Goal: Task Accomplishment & Management: Manage account settings

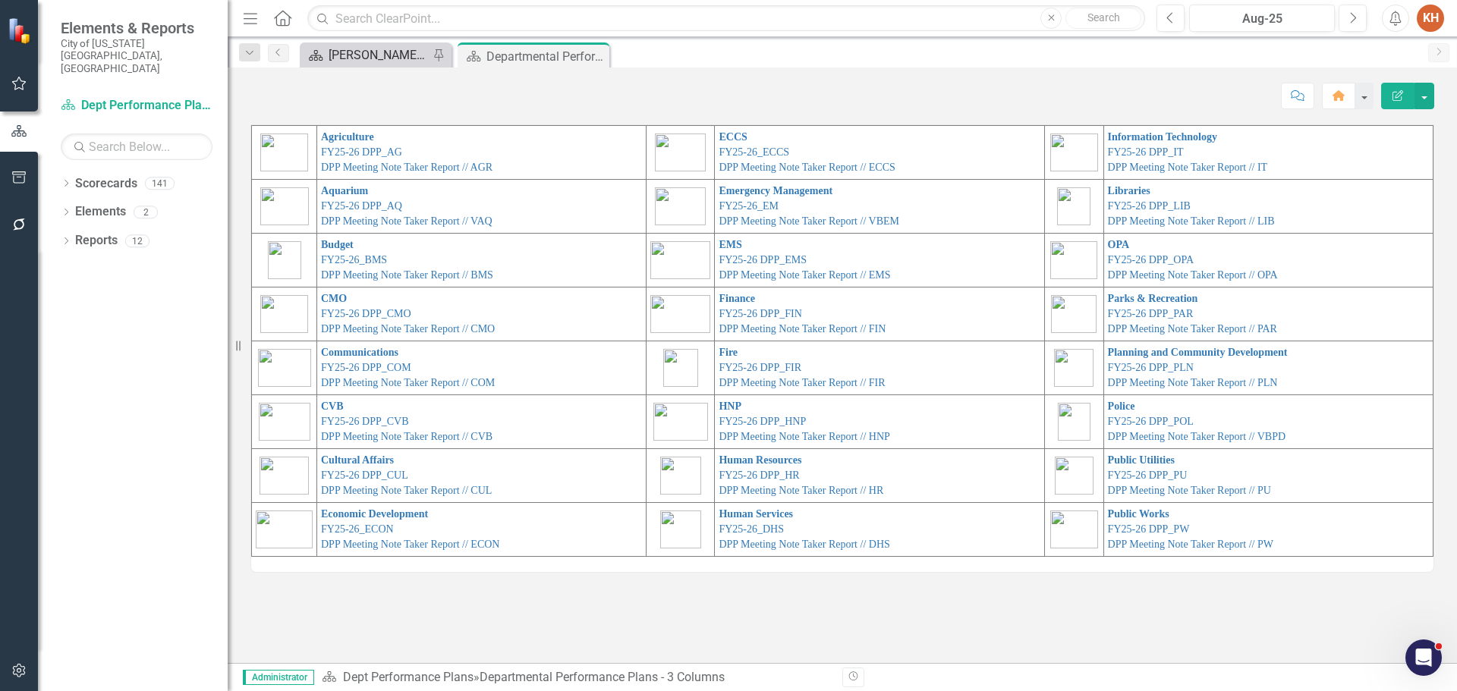
click at [354, 55] on div "[PERSON_NAME]'s Home" at bounding box center [379, 55] width 100 height 19
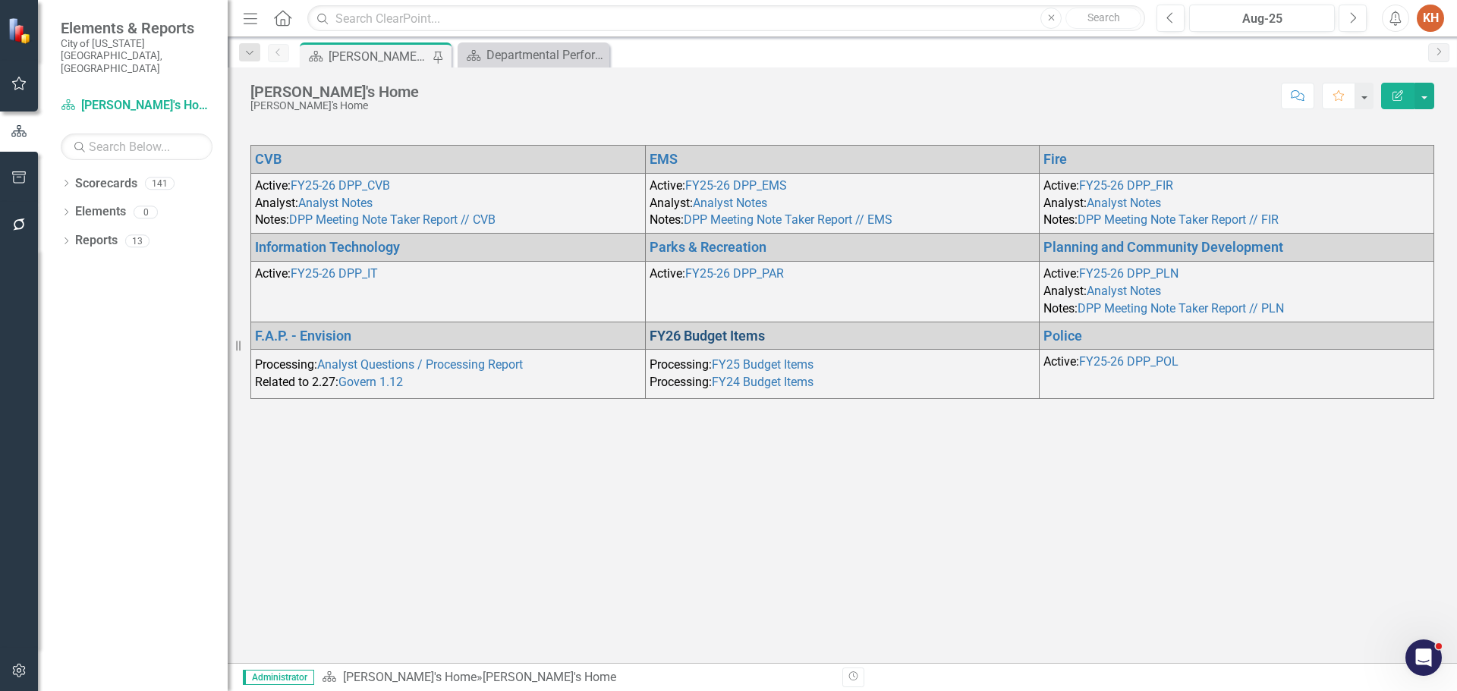
click at [722, 333] on link "FY26 Budget Items" at bounding box center [706, 336] width 115 height 16
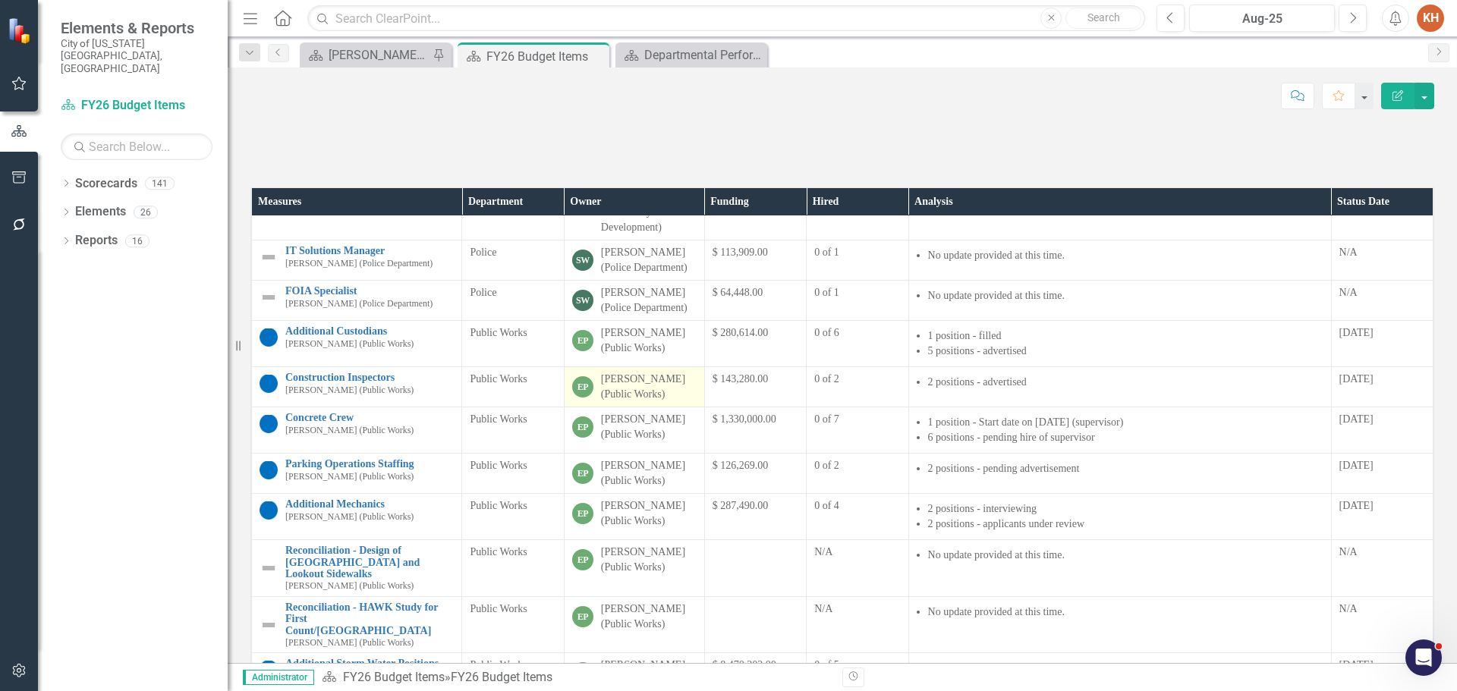
scroll to position [1133, 0]
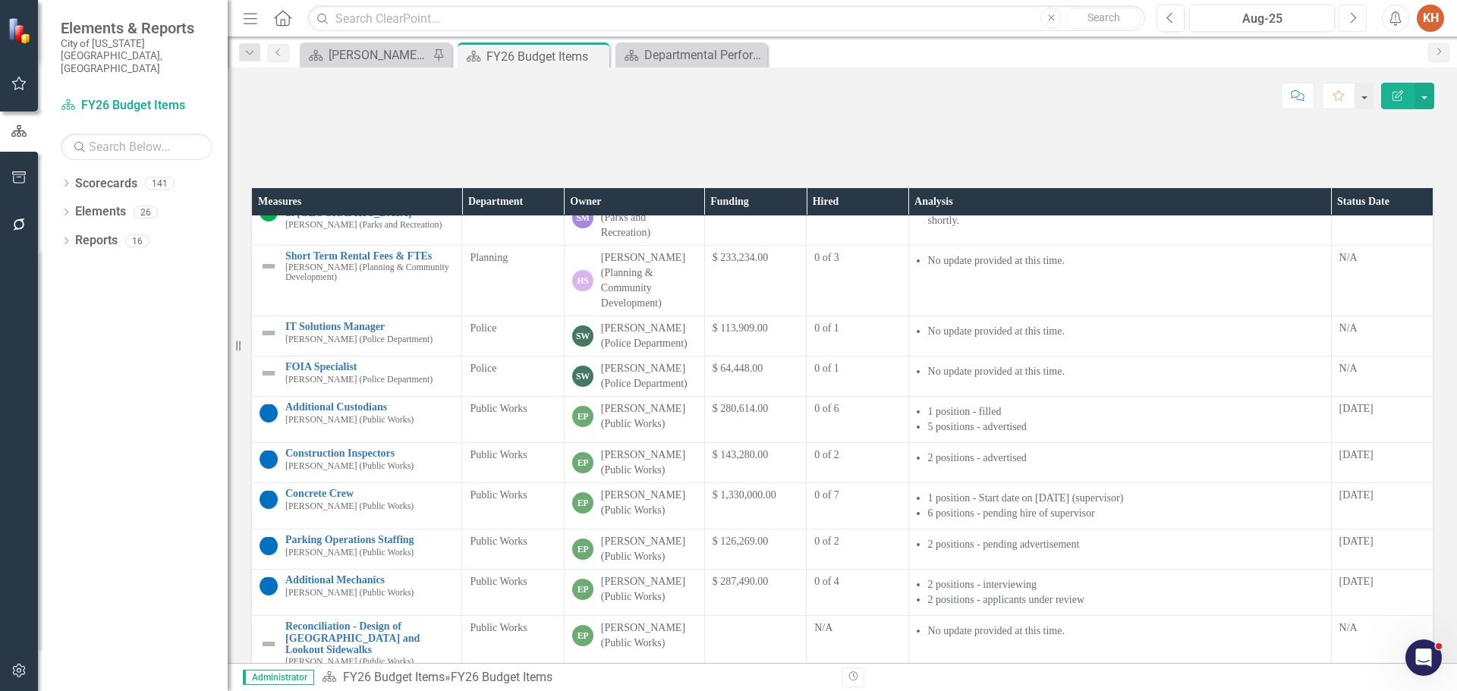
click at [1354, 20] on icon "Next" at bounding box center [1352, 18] width 8 height 14
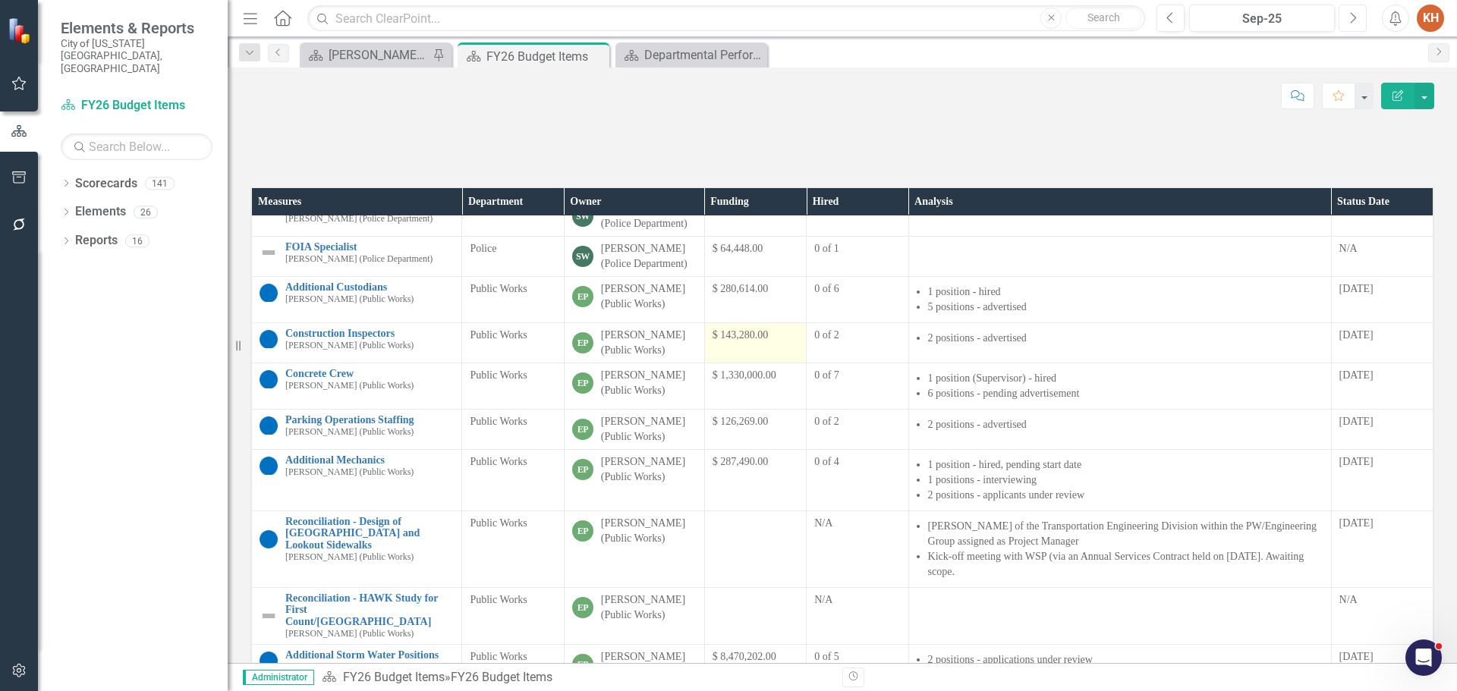
scroll to position [1127, 0]
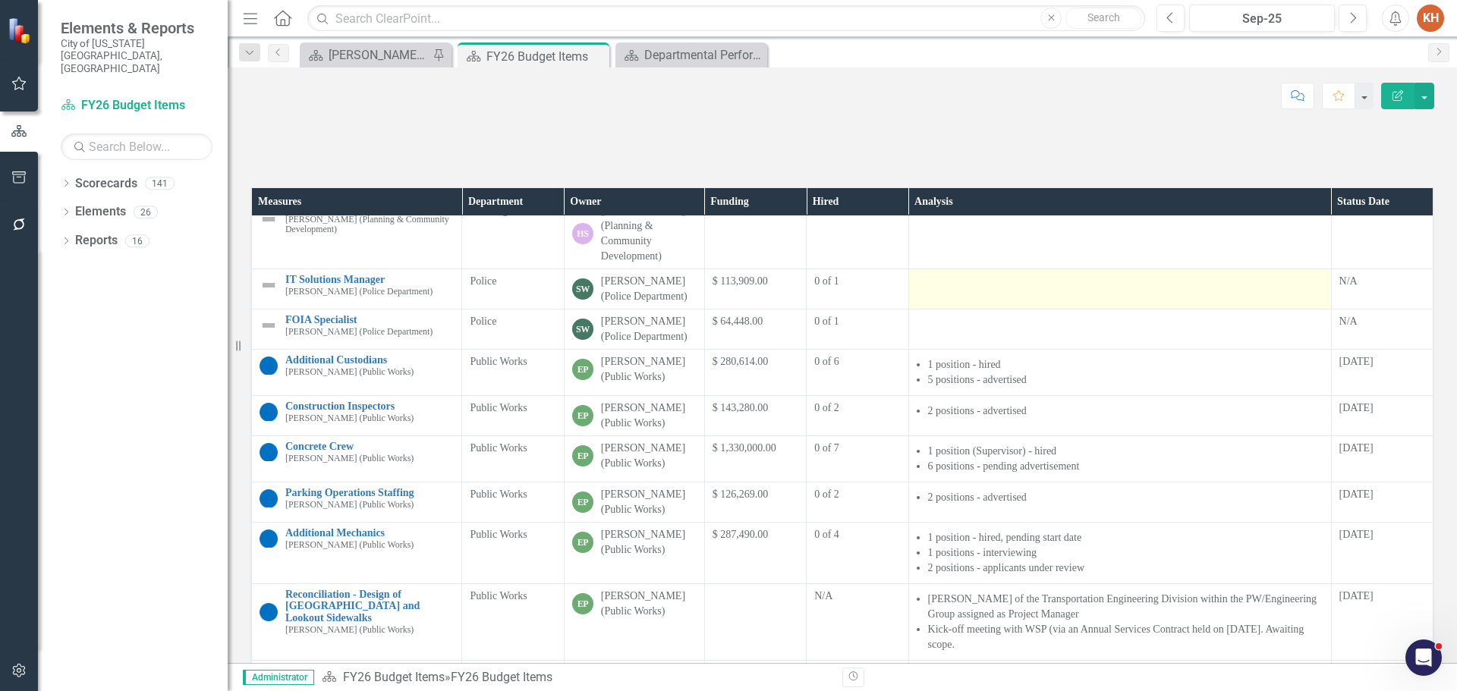
click at [967, 310] on td at bounding box center [1119, 289] width 423 height 40
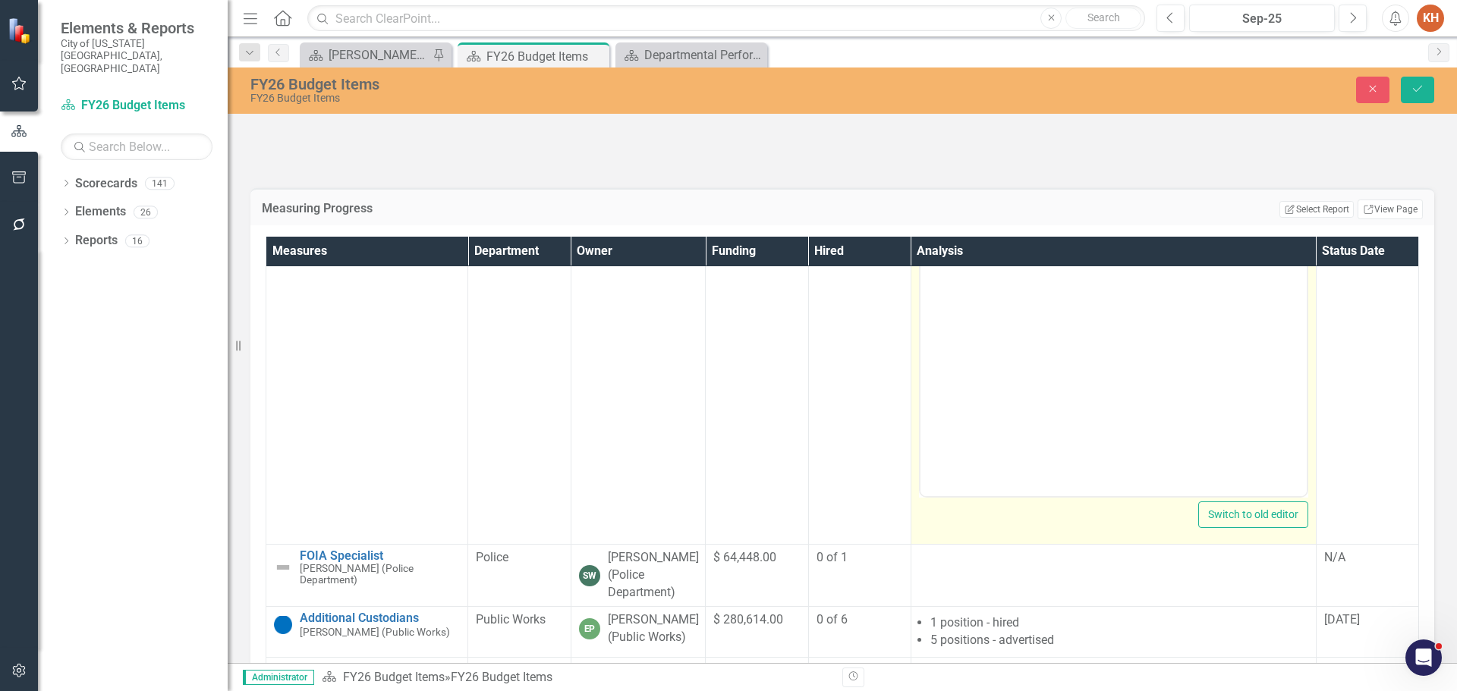
scroll to position [1507, 0]
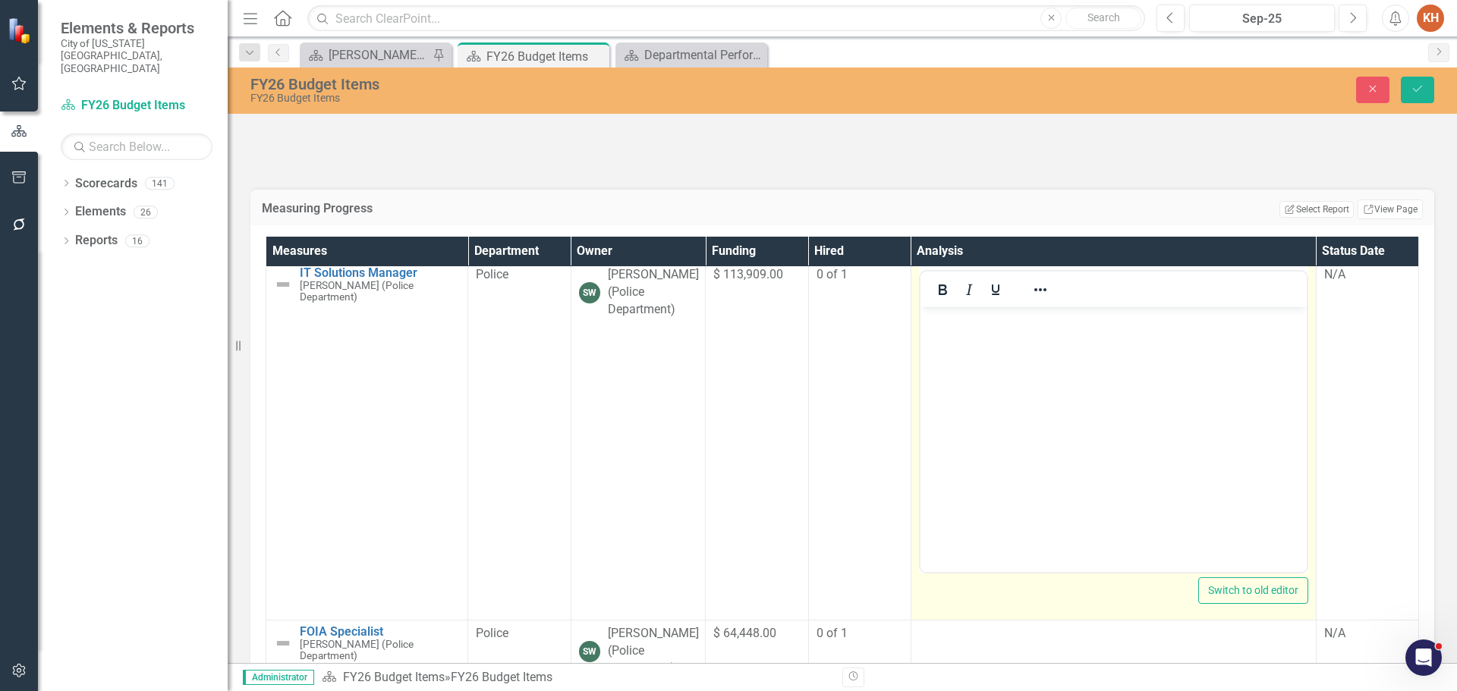
click at [1034, 360] on body "Rich Text Area. Press ALT-0 for help." at bounding box center [1113, 421] width 386 height 228
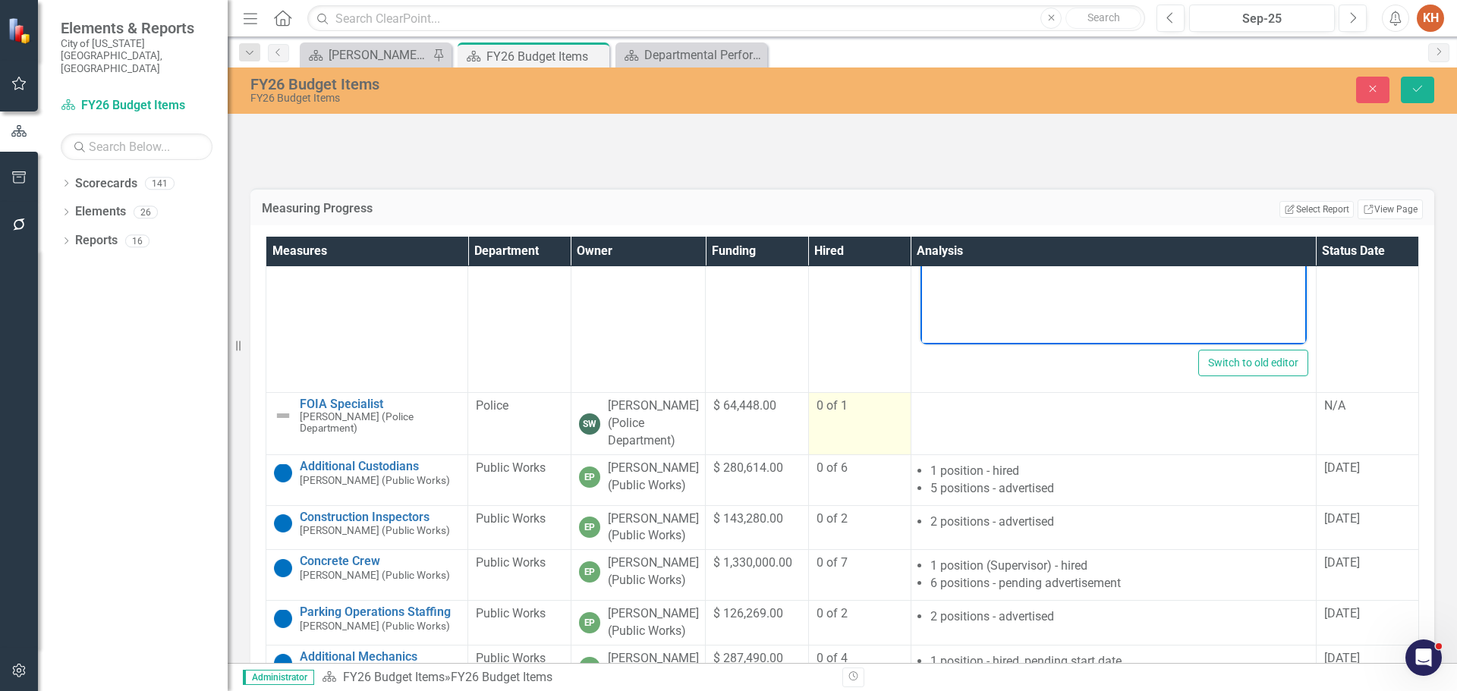
scroll to position [1810, 0]
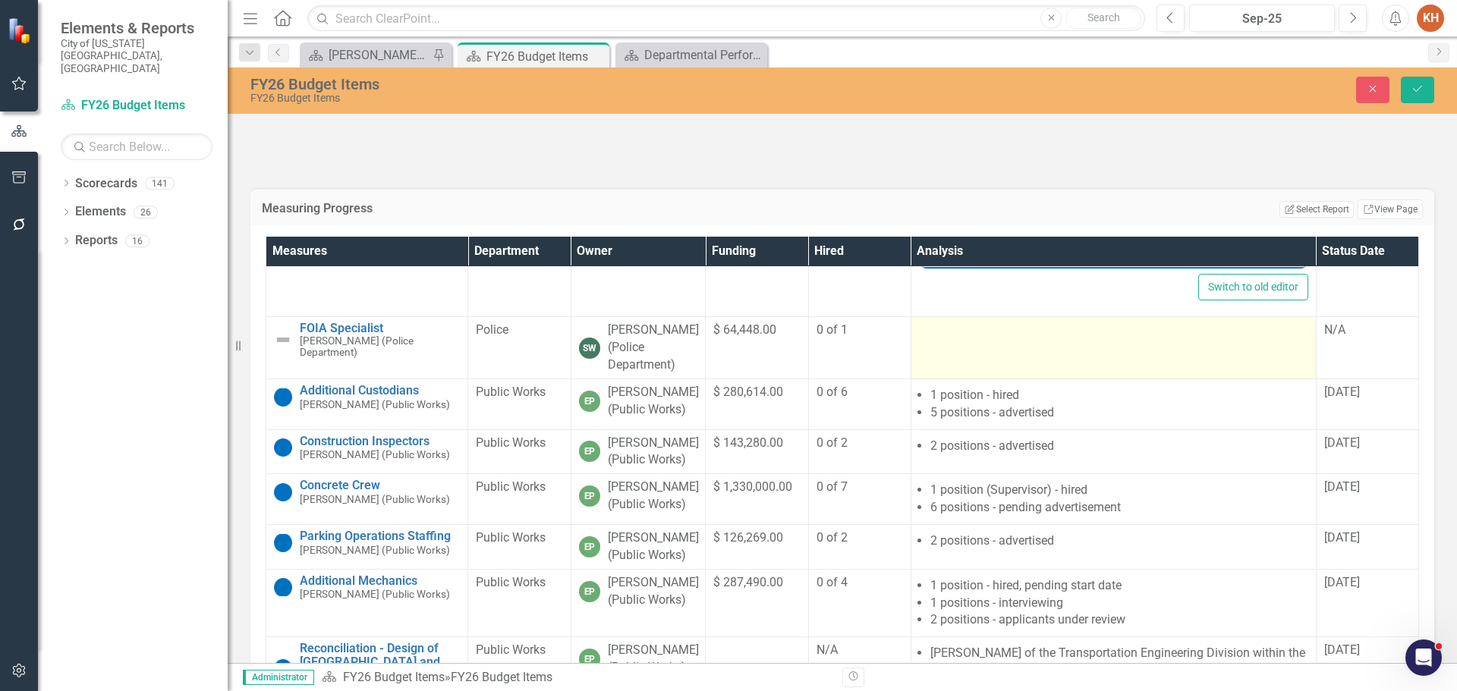
click at [986, 379] on td at bounding box center [1112, 348] width 405 height 62
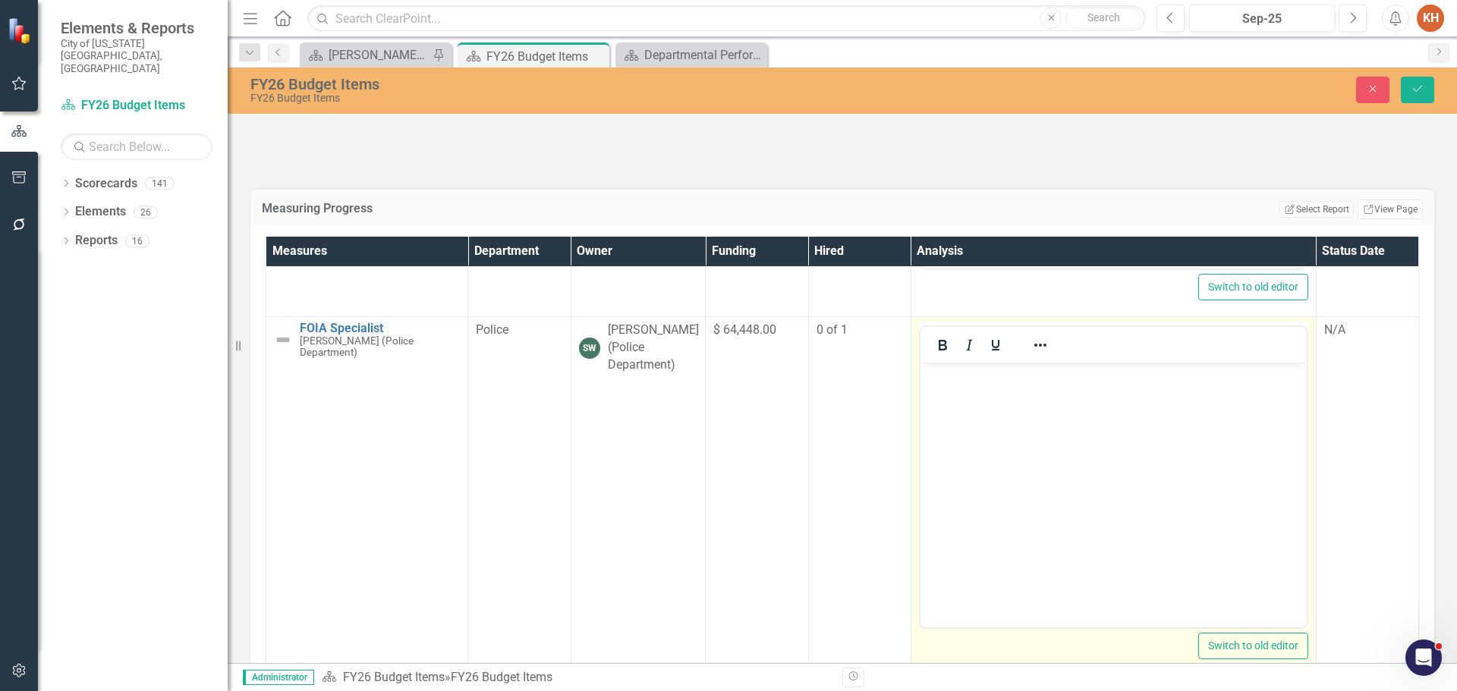
scroll to position [0, 0]
click at [1030, 411] on body "Rich Text Area. Press ALT-0 for help." at bounding box center [1113, 477] width 386 height 228
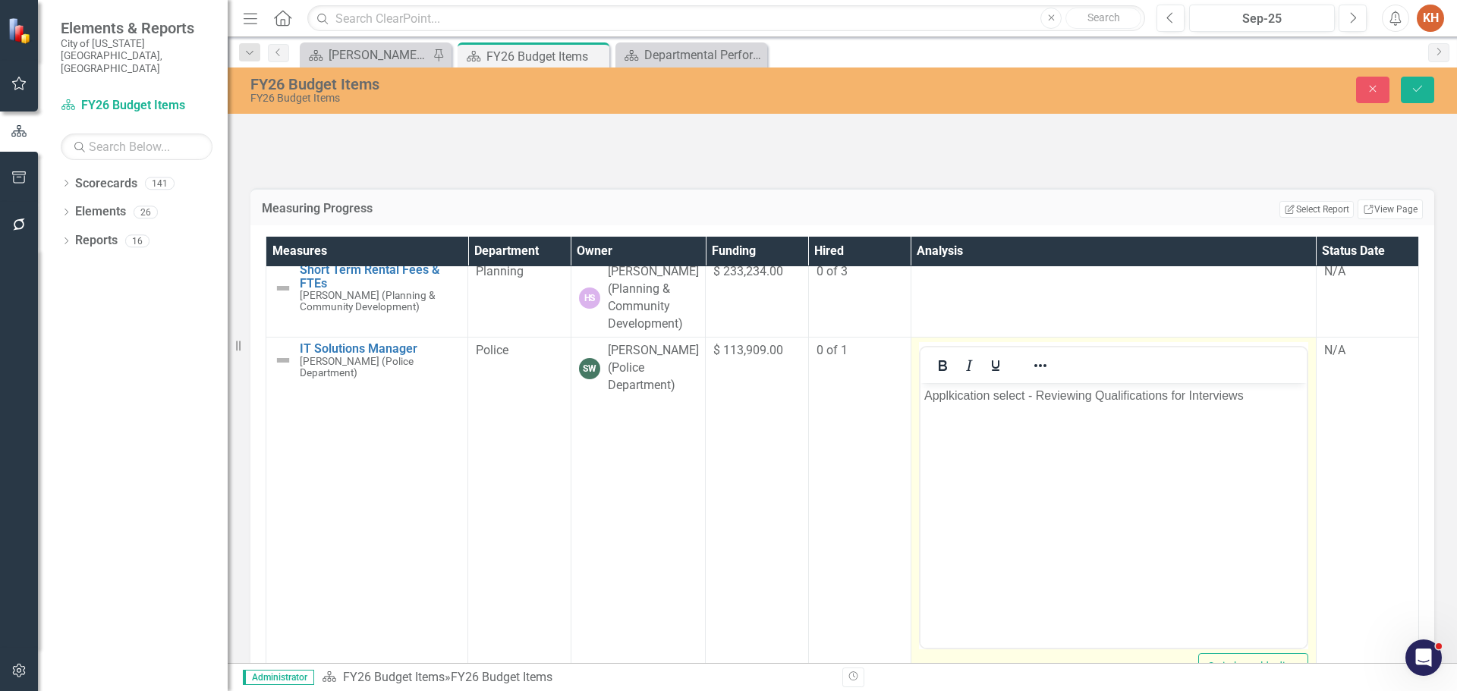
scroll to position [1507, 0]
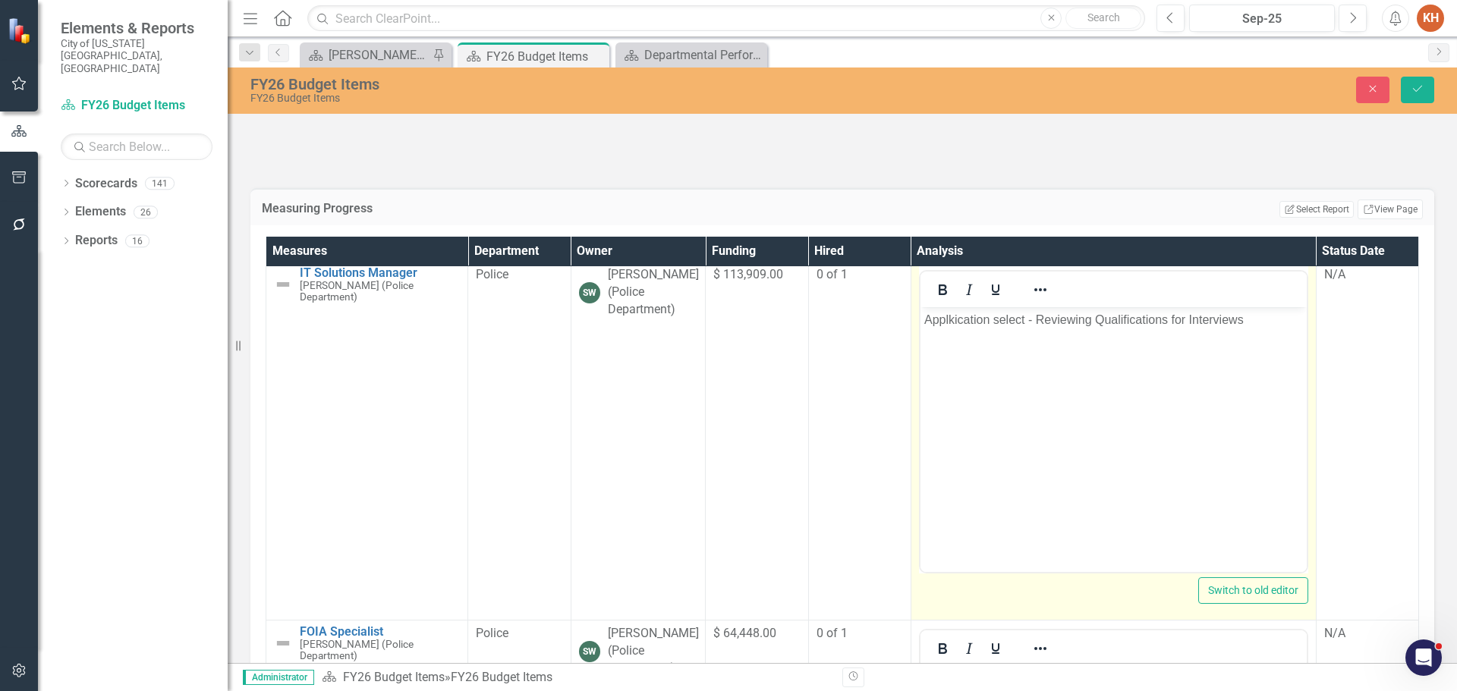
click at [948, 322] on p "Applkication select - Reviewing Qualifications for Interviews" at bounding box center [1112, 320] width 379 height 18
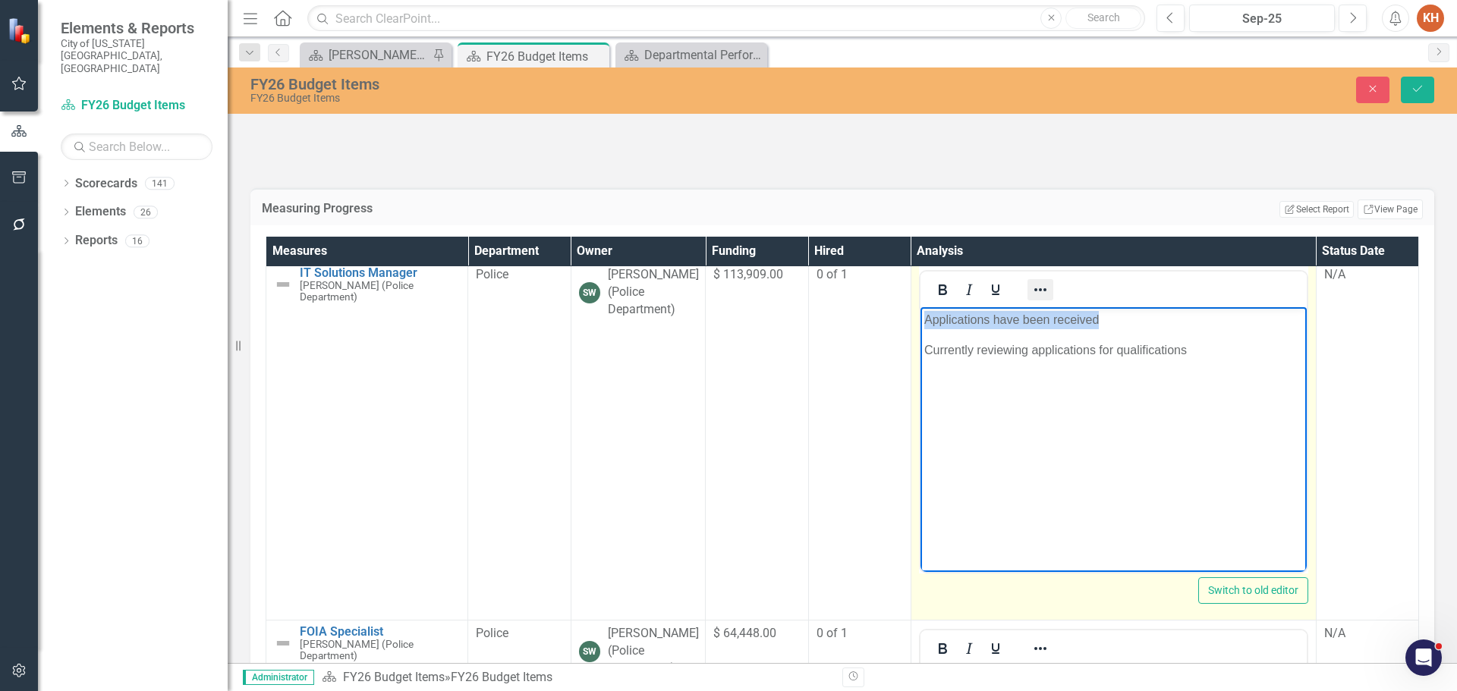
click at [1031, 299] on icon "Reveal or hide additional toolbar items" at bounding box center [1040, 290] width 18 height 18
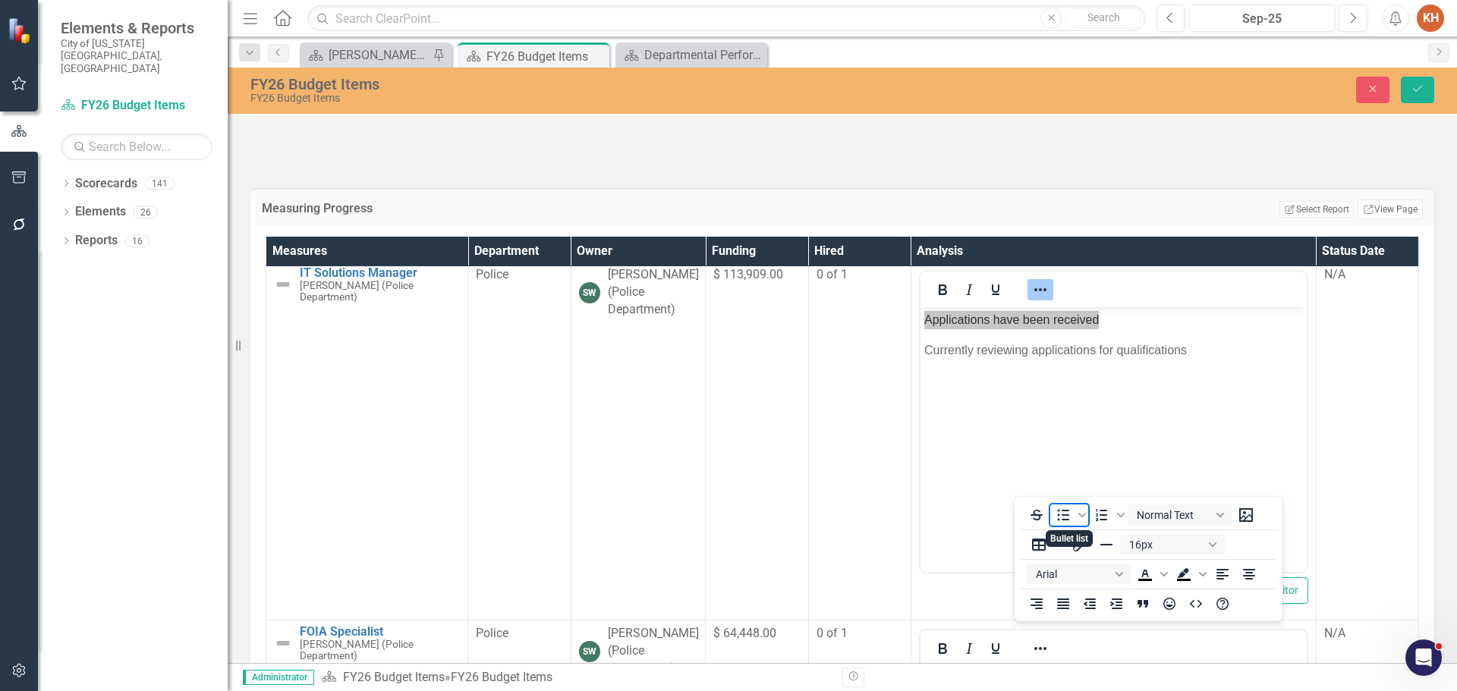
click at [1059, 514] on icon "Bullet list" at bounding box center [1063, 515] width 18 height 18
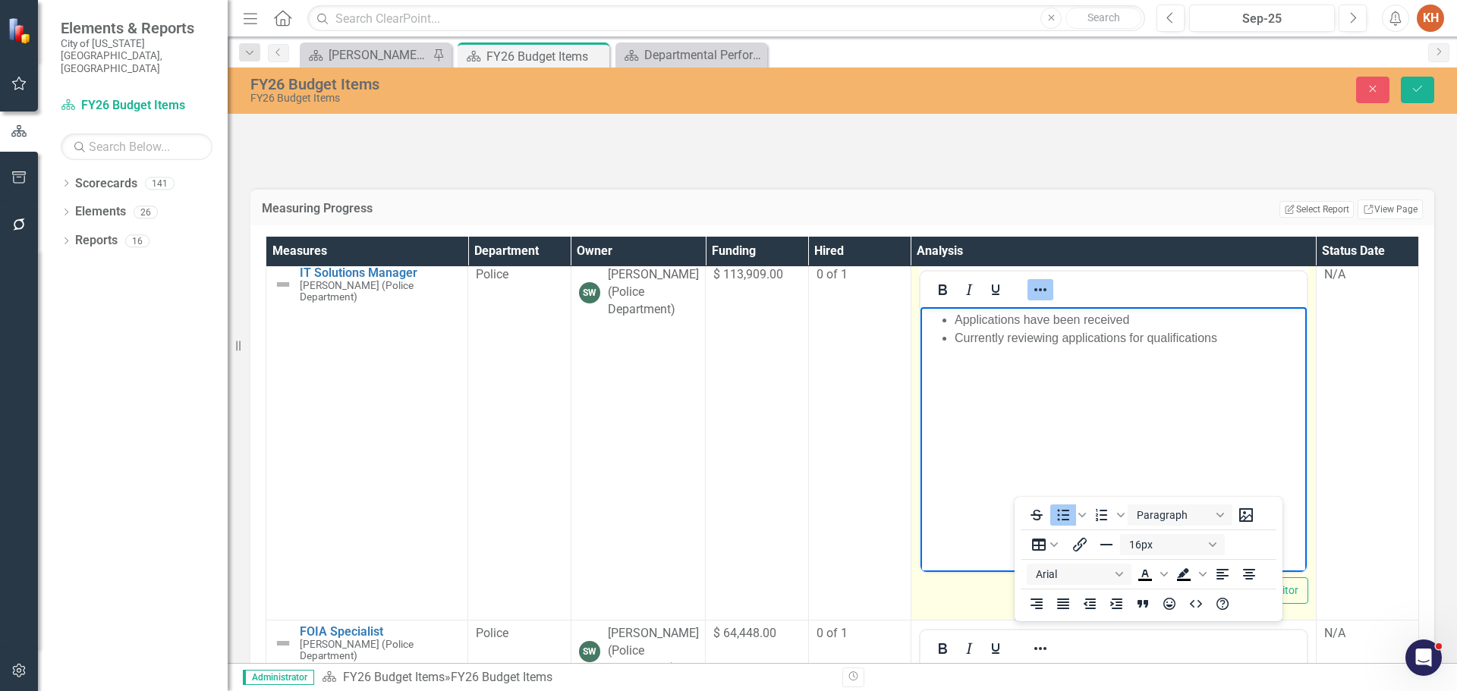
click at [1031, 299] on icon "Reveal or hide additional toolbar items" at bounding box center [1040, 290] width 18 height 18
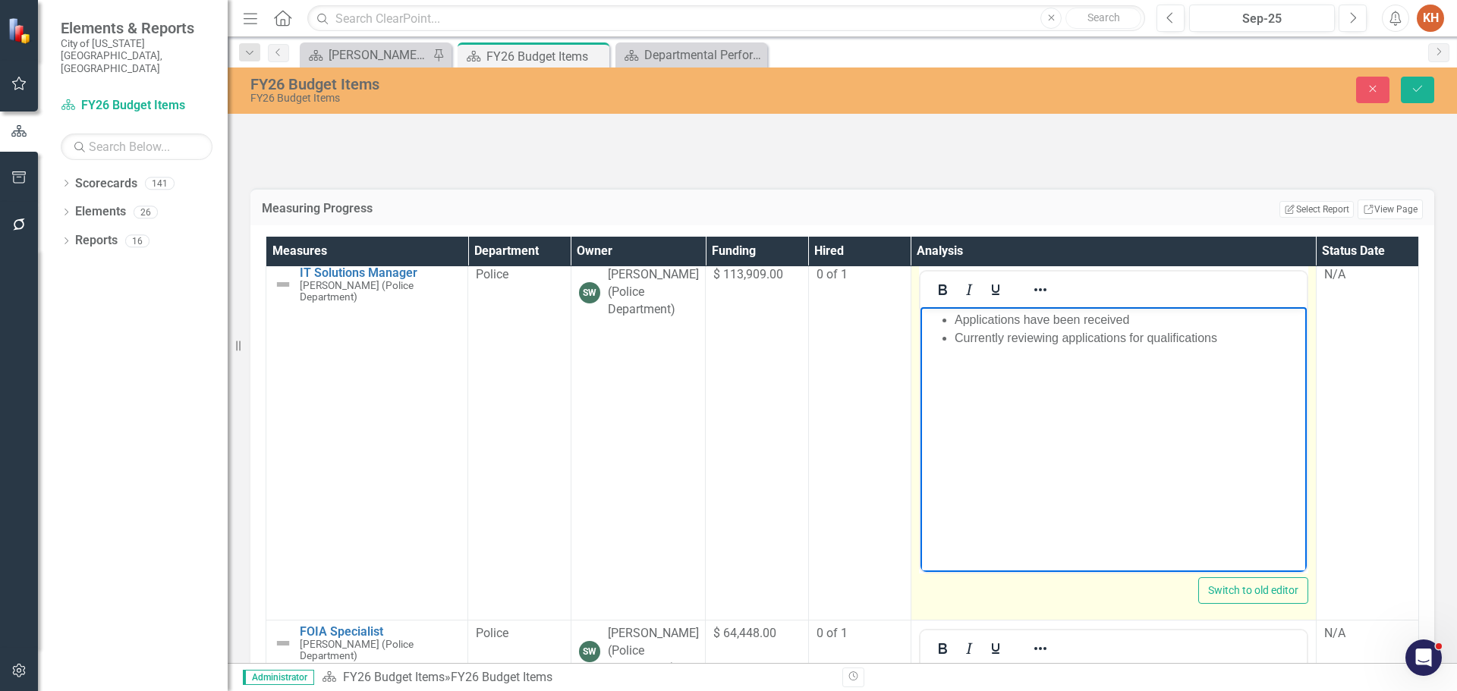
click at [1255, 372] on body "Applications have been received Currently reviewing applications for qualificat…" at bounding box center [1113, 421] width 386 height 228
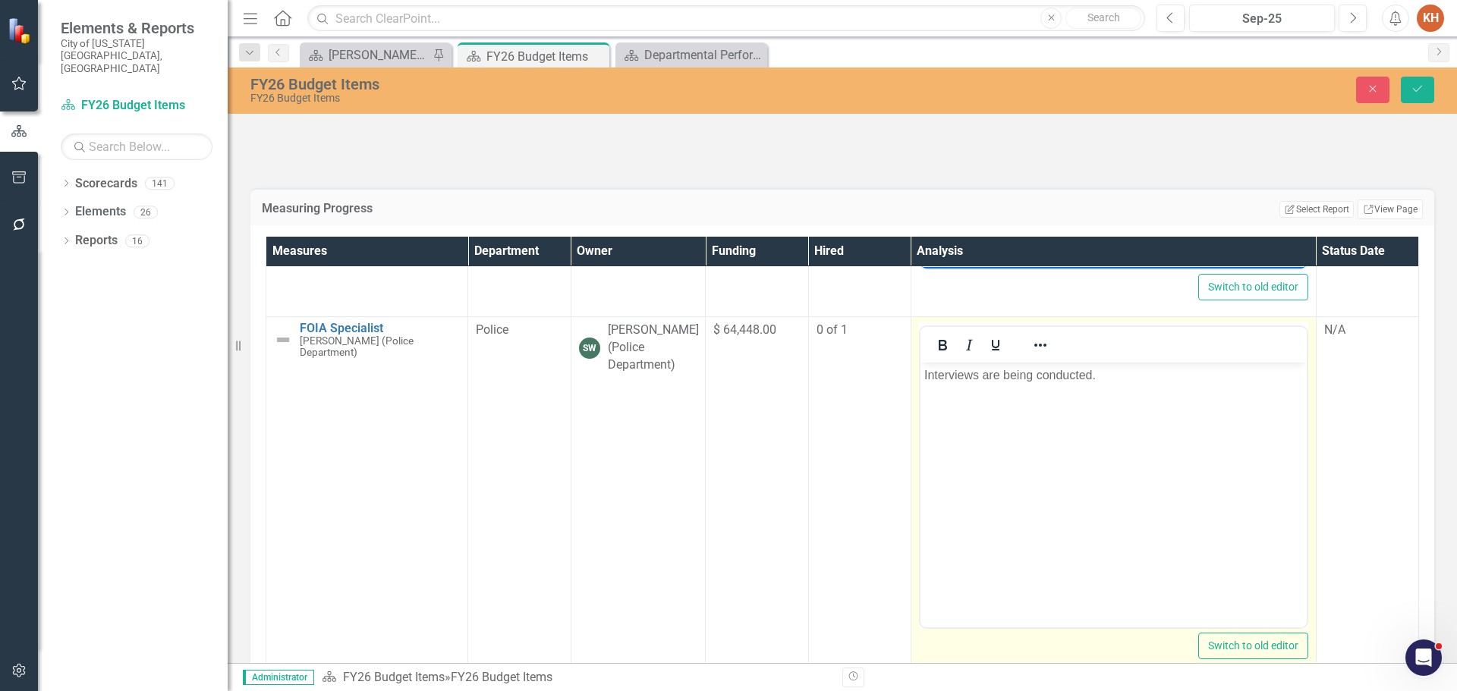
scroll to position [1886, 0]
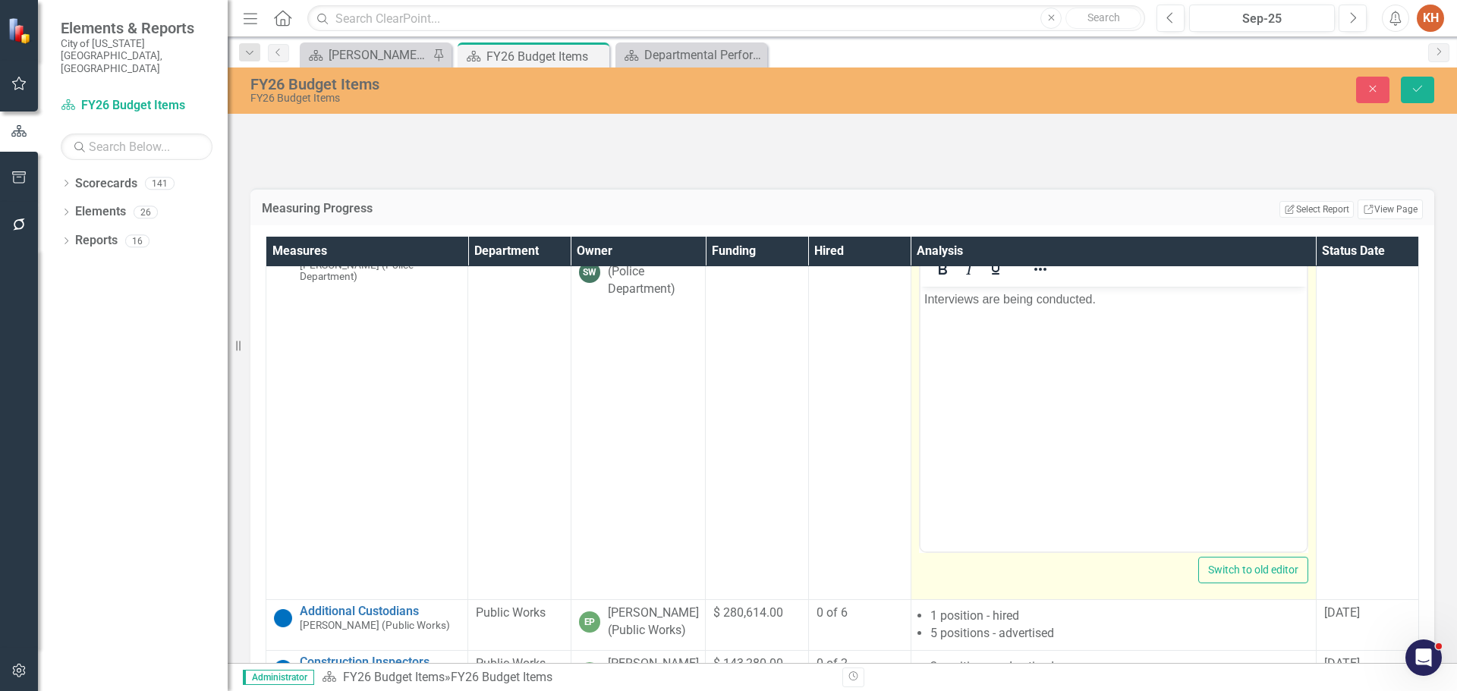
click at [1079, 354] on body "Interviews are being conducted." at bounding box center [1113, 401] width 386 height 228
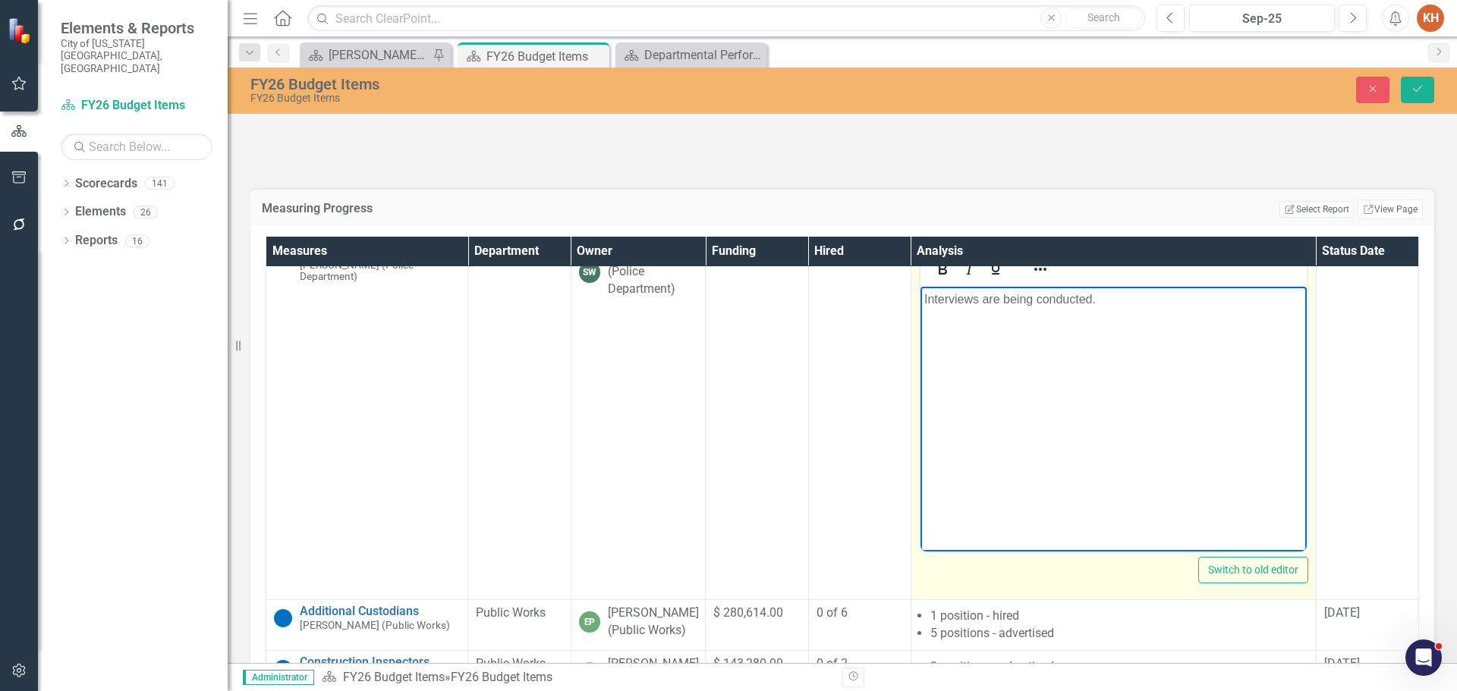
click at [1114, 301] on p "Interviews are being conducted." at bounding box center [1112, 300] width 379 height 18
click at [1031, 278] on icon "Reveal or hide additional toolbar items" at bounding box center [1040, 269] width 18 height 18
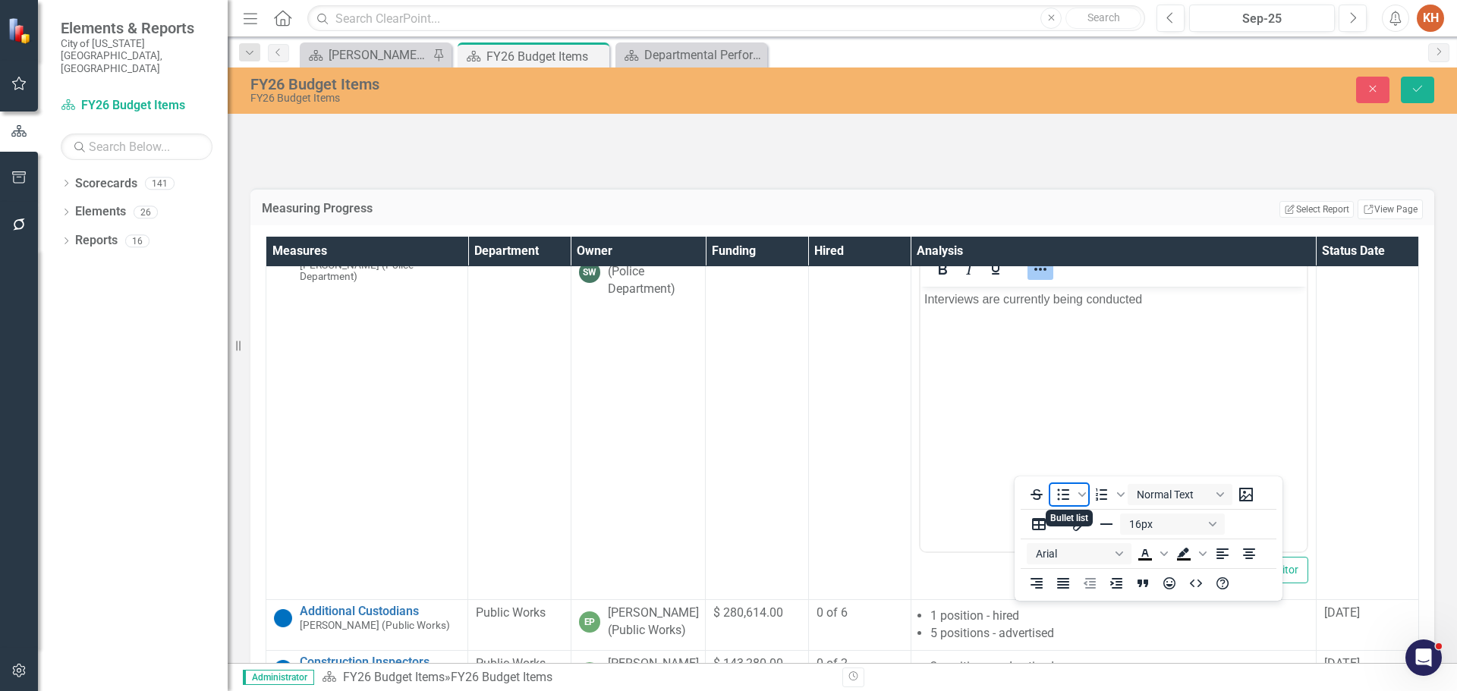
click at [1064, 489] on icon "Bullet list" at bounding box center [1064, 494] width 12 height 11
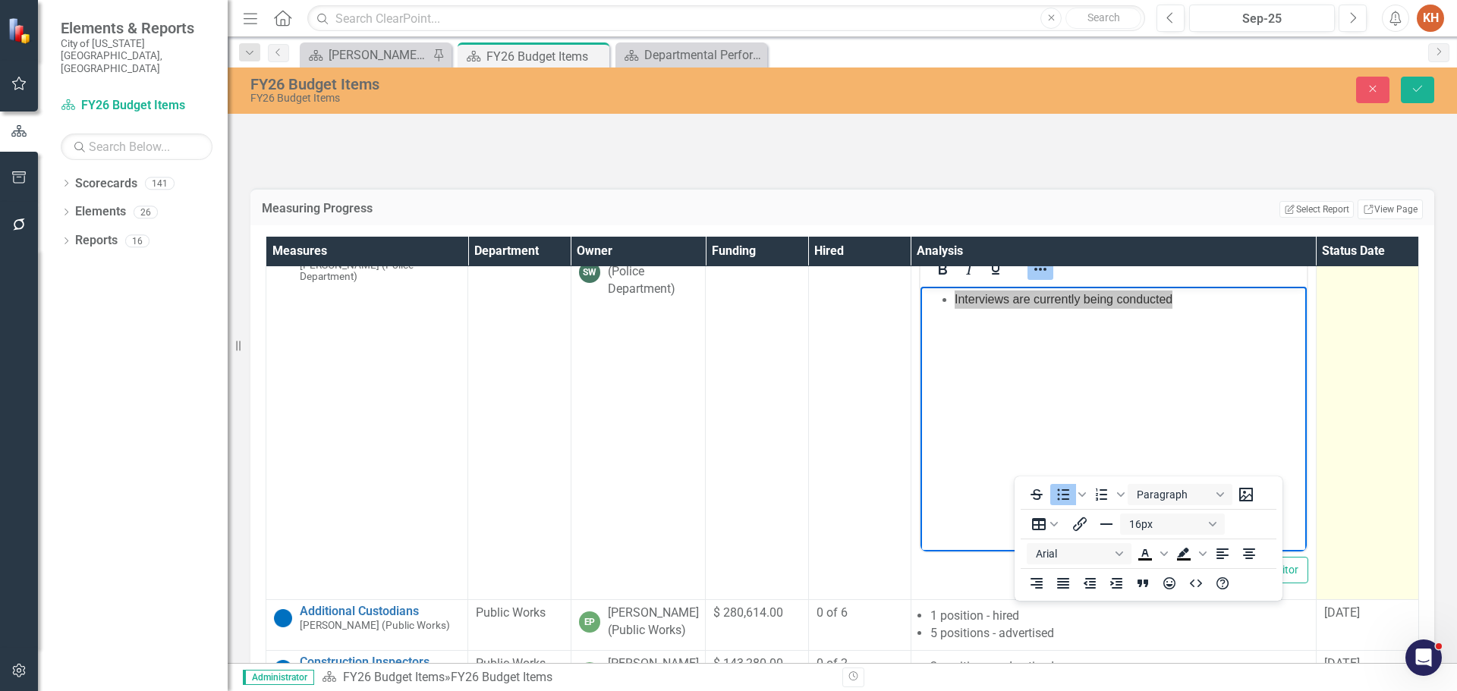
click at [1324, 263] on div "N/A" at bounding box center [1367, 254] width 86 height 17
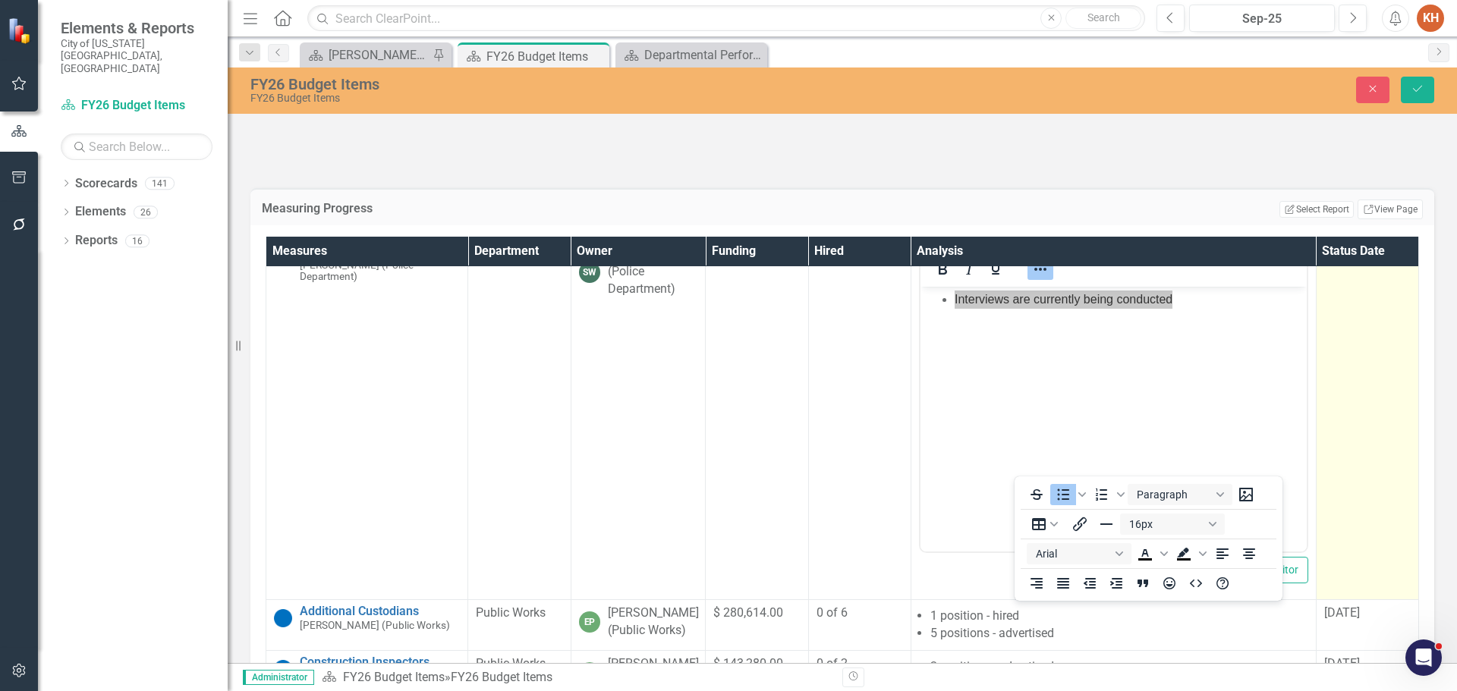
click at [1324, 263] on div "N/A" at bounding box center [1367, 254] width 86 height 17
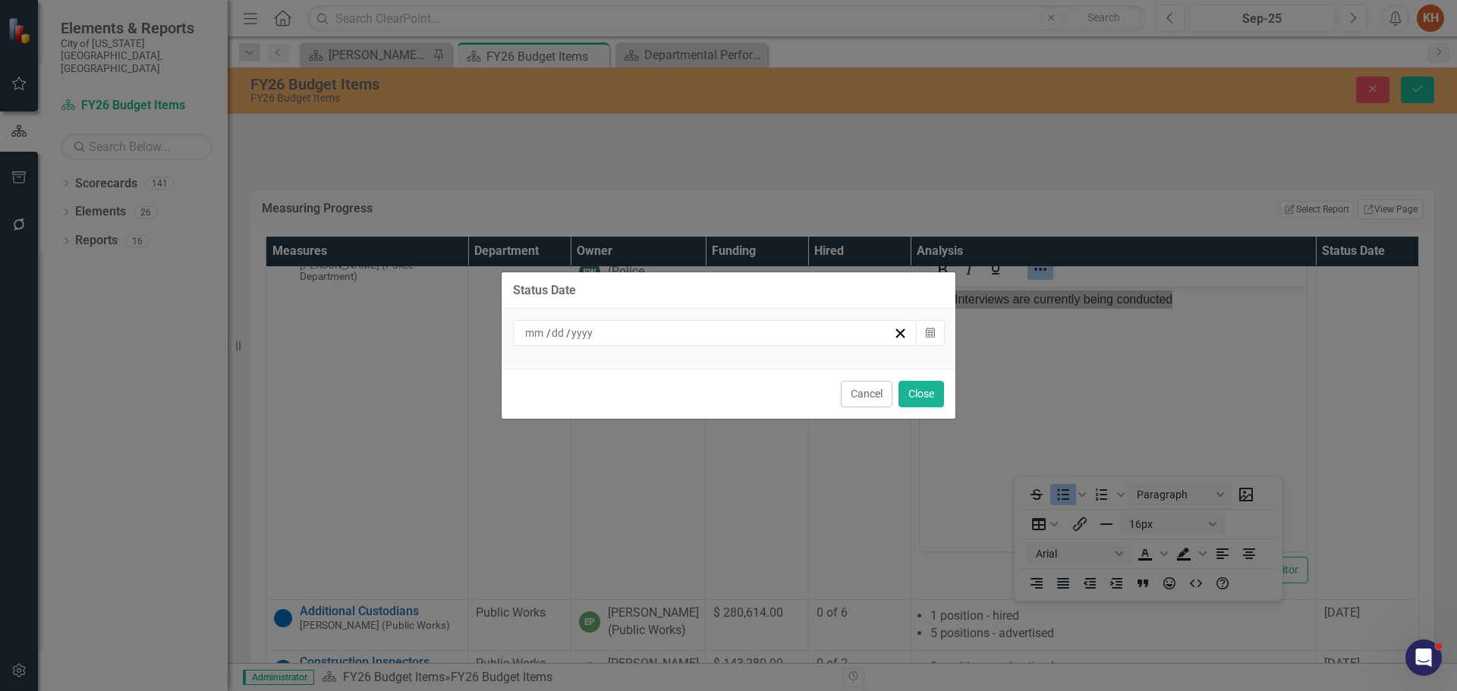
click at [557, 332] on input at bounding box center [558, 332] width 15 height 15
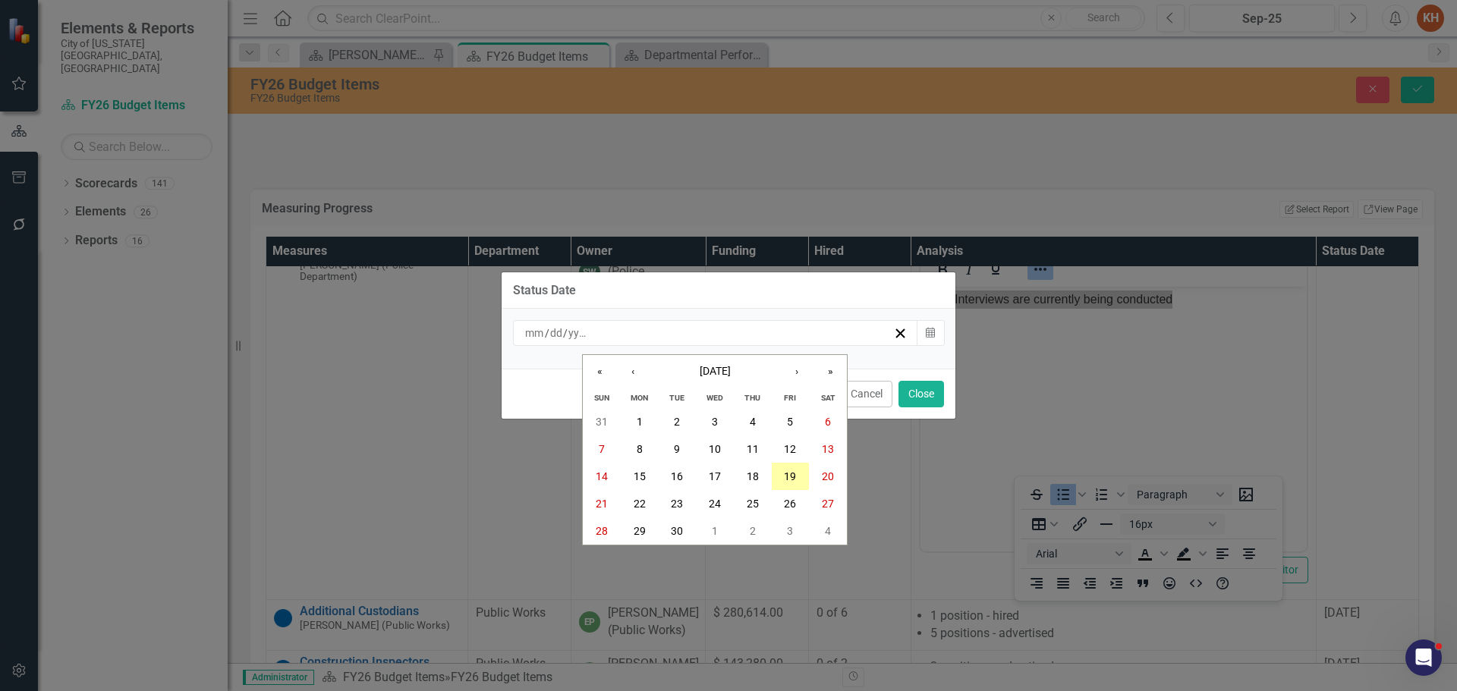
click at [780, 471] on button "19" at bounding box center [791, 476] width 38 height 27
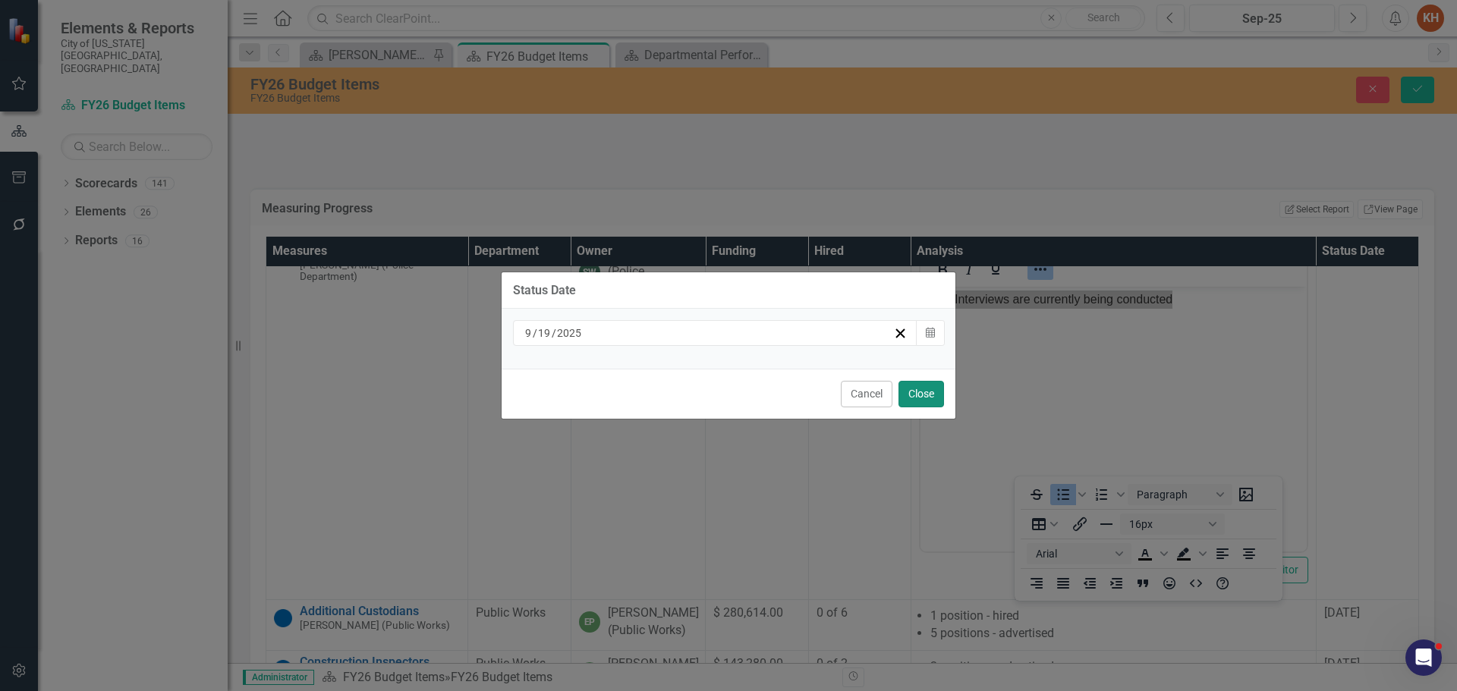
click at [925, 388] on button "Close" at bounding box center [921, 394] width 46 height 27
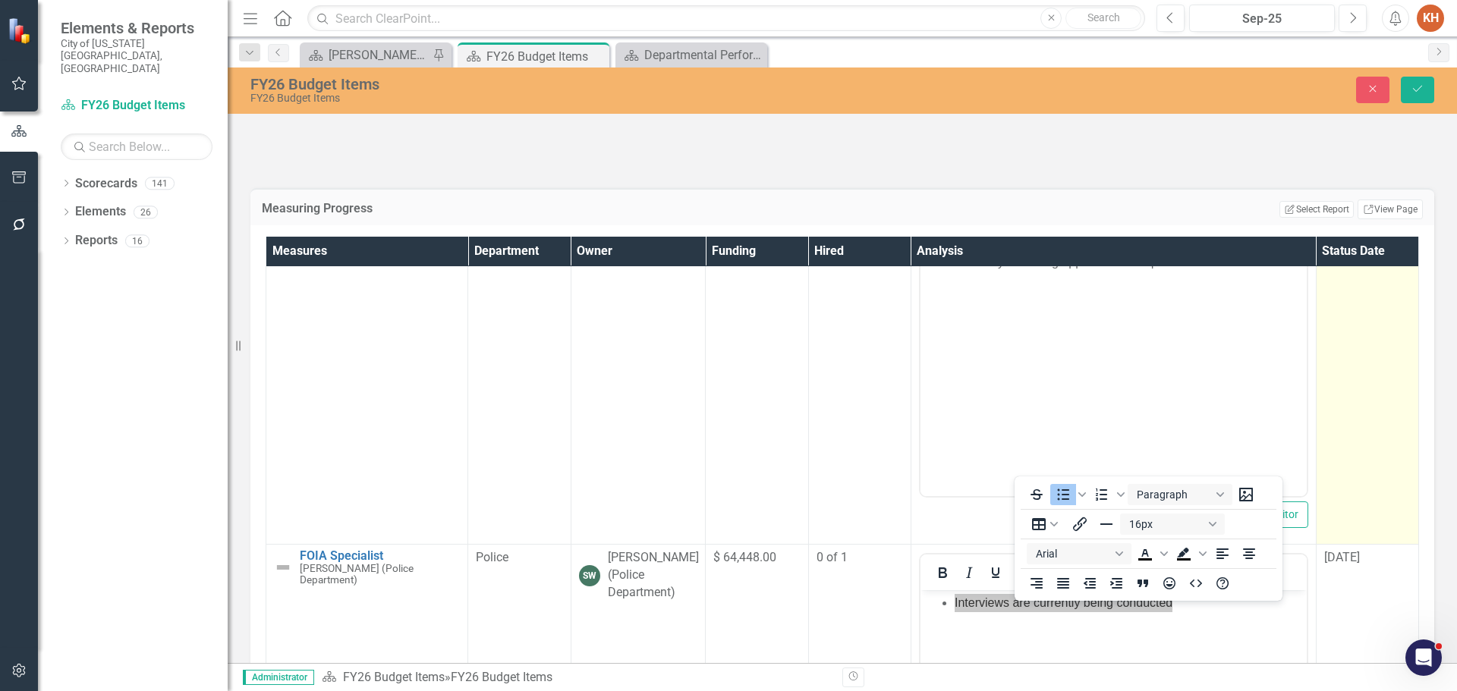
scroll to position [1507, 0]
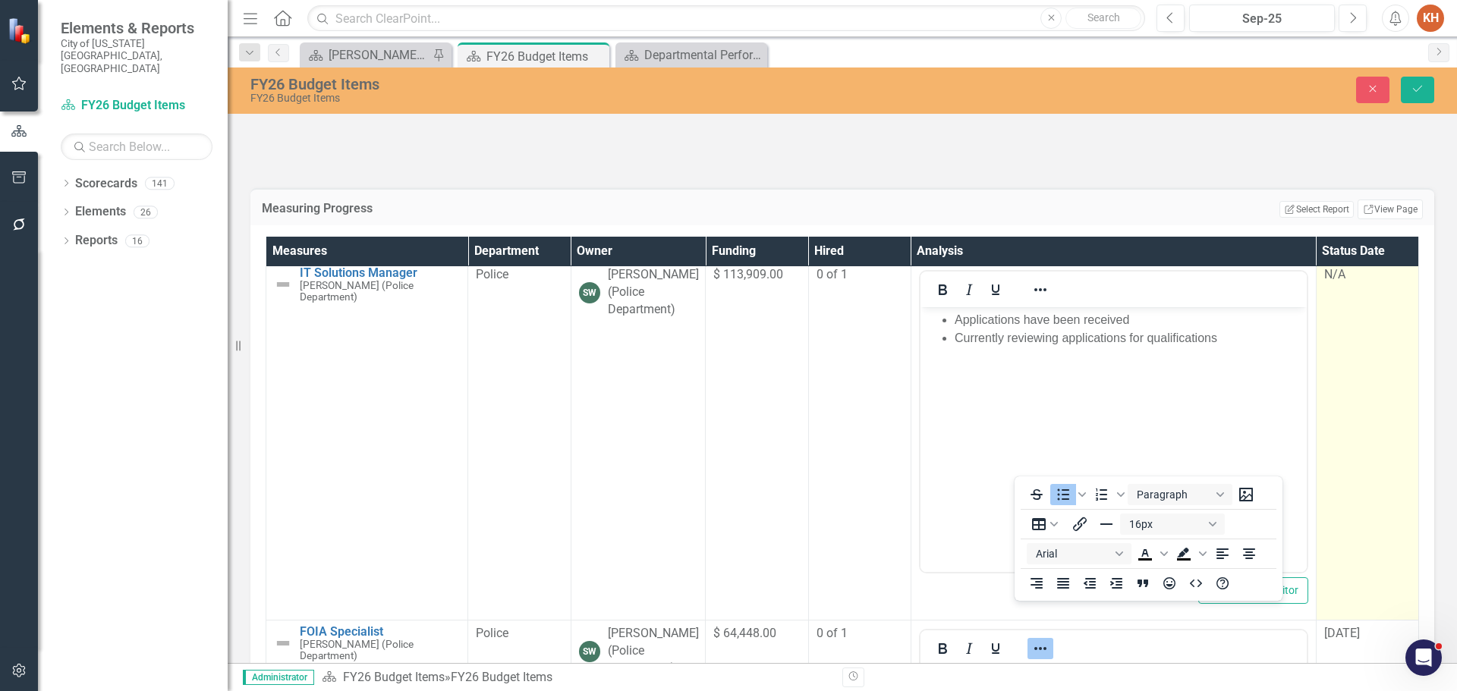
click at [1324, 284] on div "N/A" at bounding box center [1367, 274] width 86 height 17
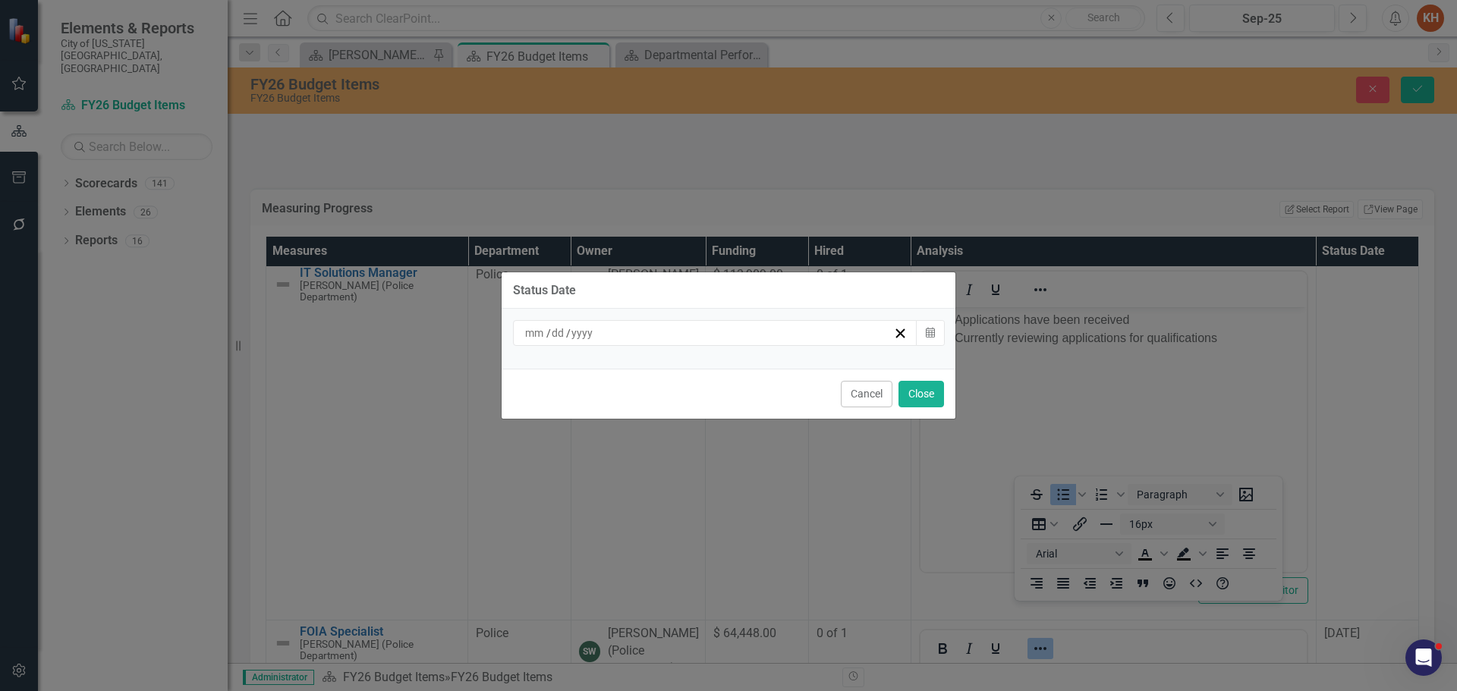
click at [831, 335] on div "/ /" at bounding box center [708, 332] width 370 height 15
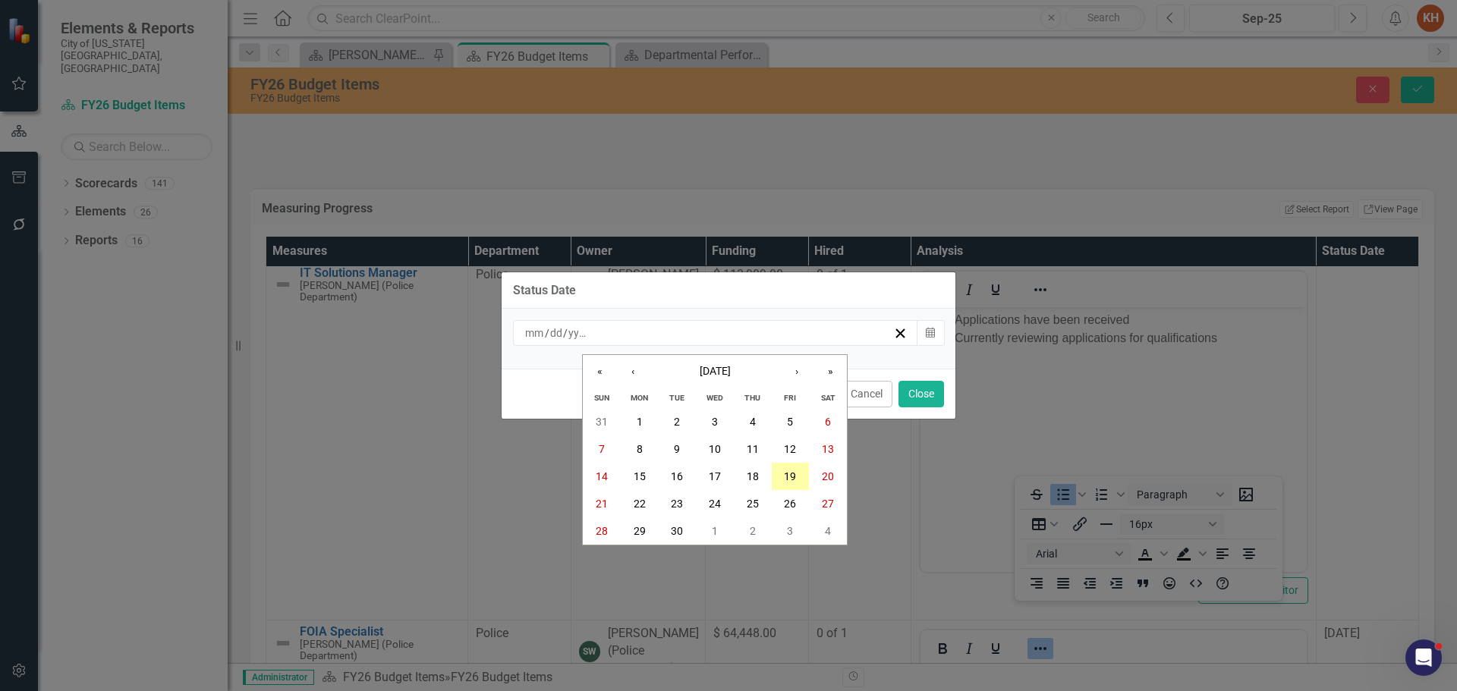
drag, startPoint x: 794, startPoint y: 476, endPoint x: 834, endPoint y: 431, distance: 59.7
click at [794, 475] on abbr "19" at bounding box center [790, 476] width 12 height 12
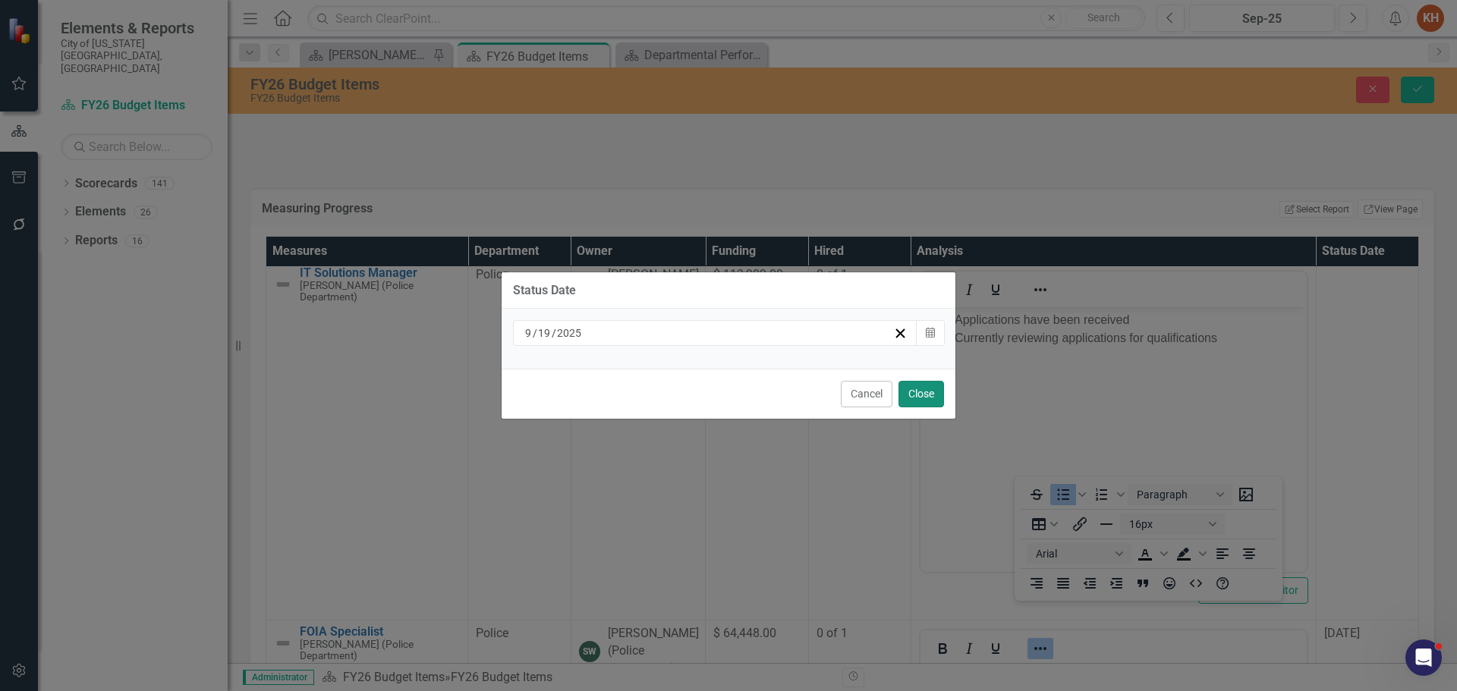
click at [912, 391] on button "Close" at bounding box center [921, 394] width 46 height 27
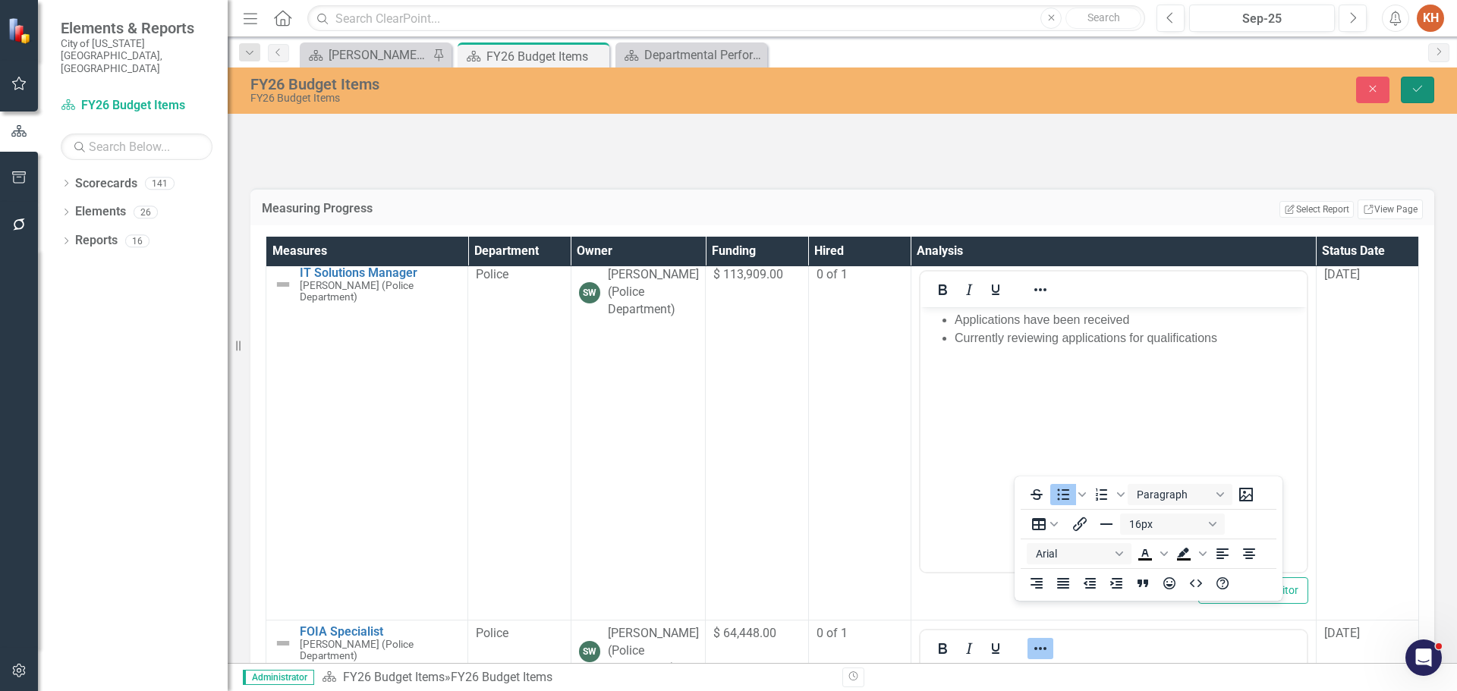
click at [1414, 93] on icon "Save" at bounding box center [1417, 88] width 14 height 11
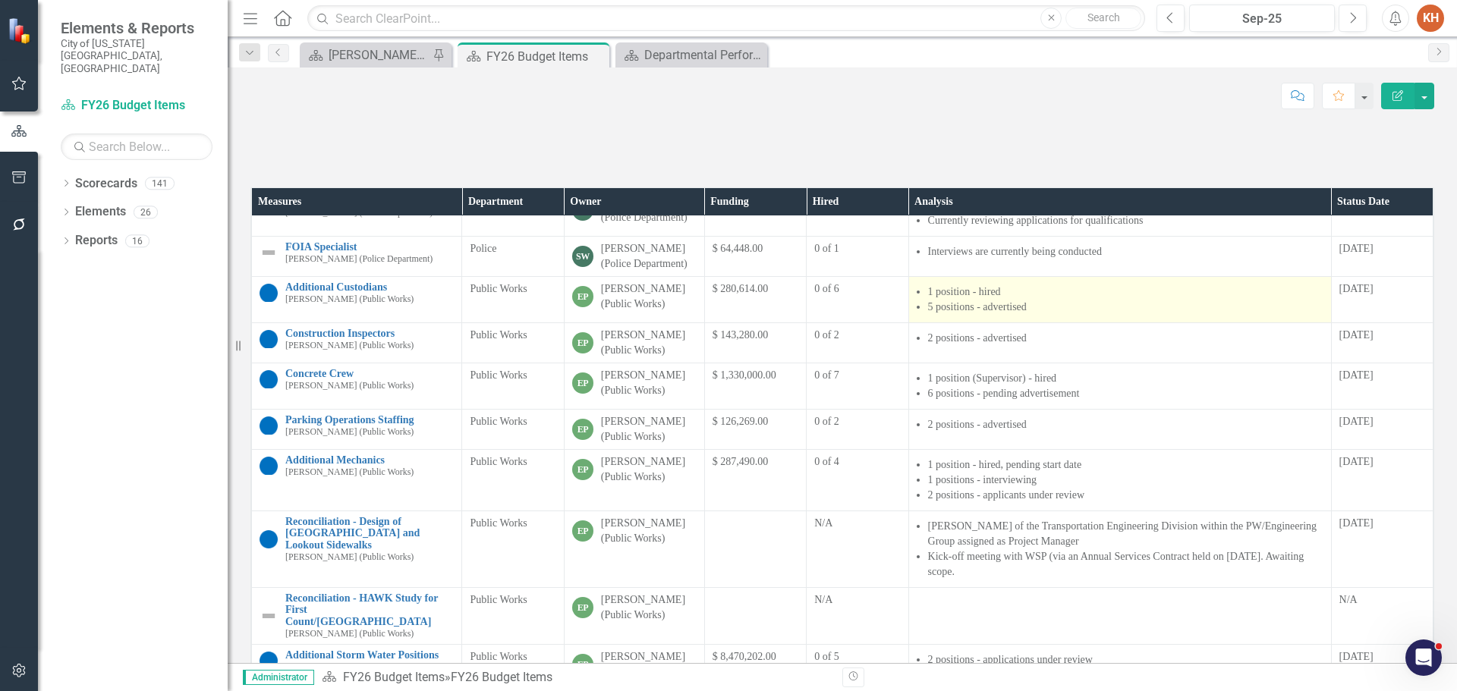
scroll to position [1133, 0]
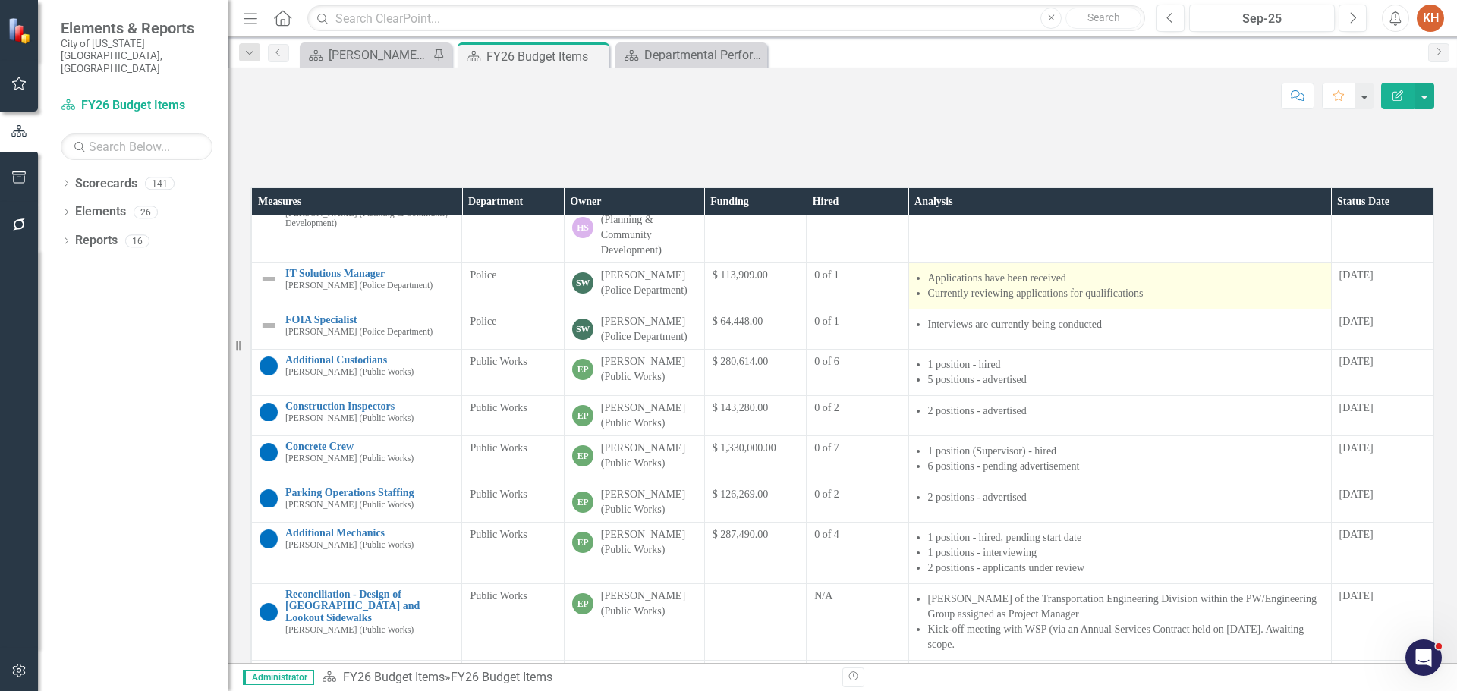
click at [1005, 301] on li "Currently reviewing applications for qualifications" at bounding box center [1125, 293] width 395 height 15
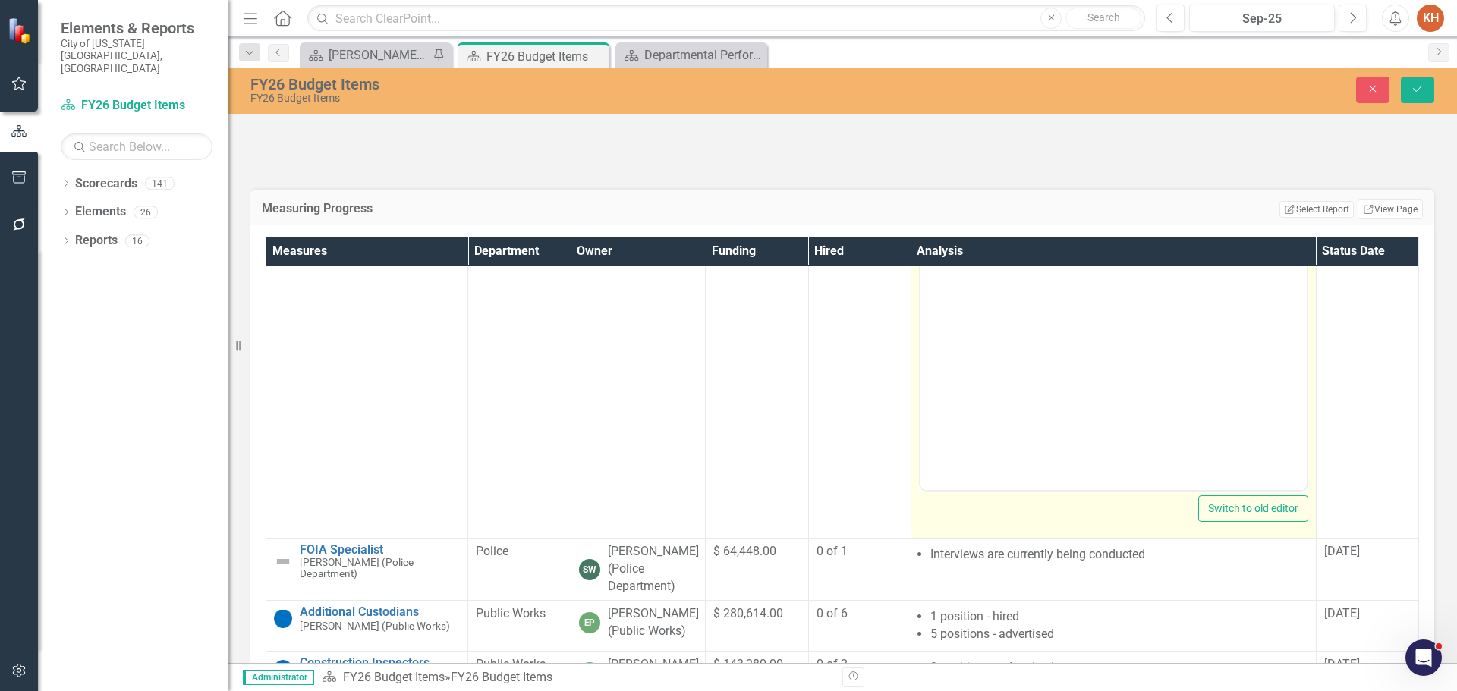
scroll to position [1513, 0]
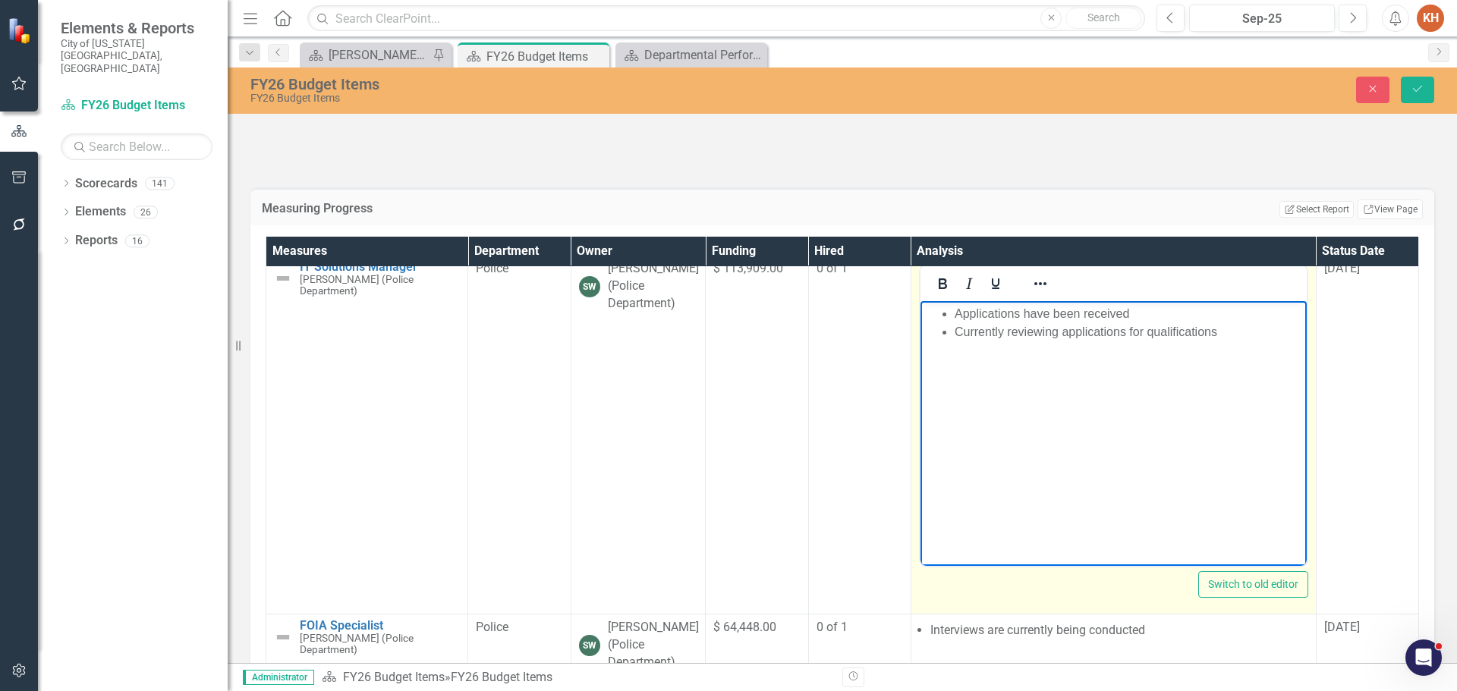
click at [1042, 335] on li "Currently reviewing applications for qualifications" at bounding box center [1128, 332] width 348 height 18
click at [1179, 313] on li "Applications have been received" at bounding box center [1128, 314] width 348 height 18
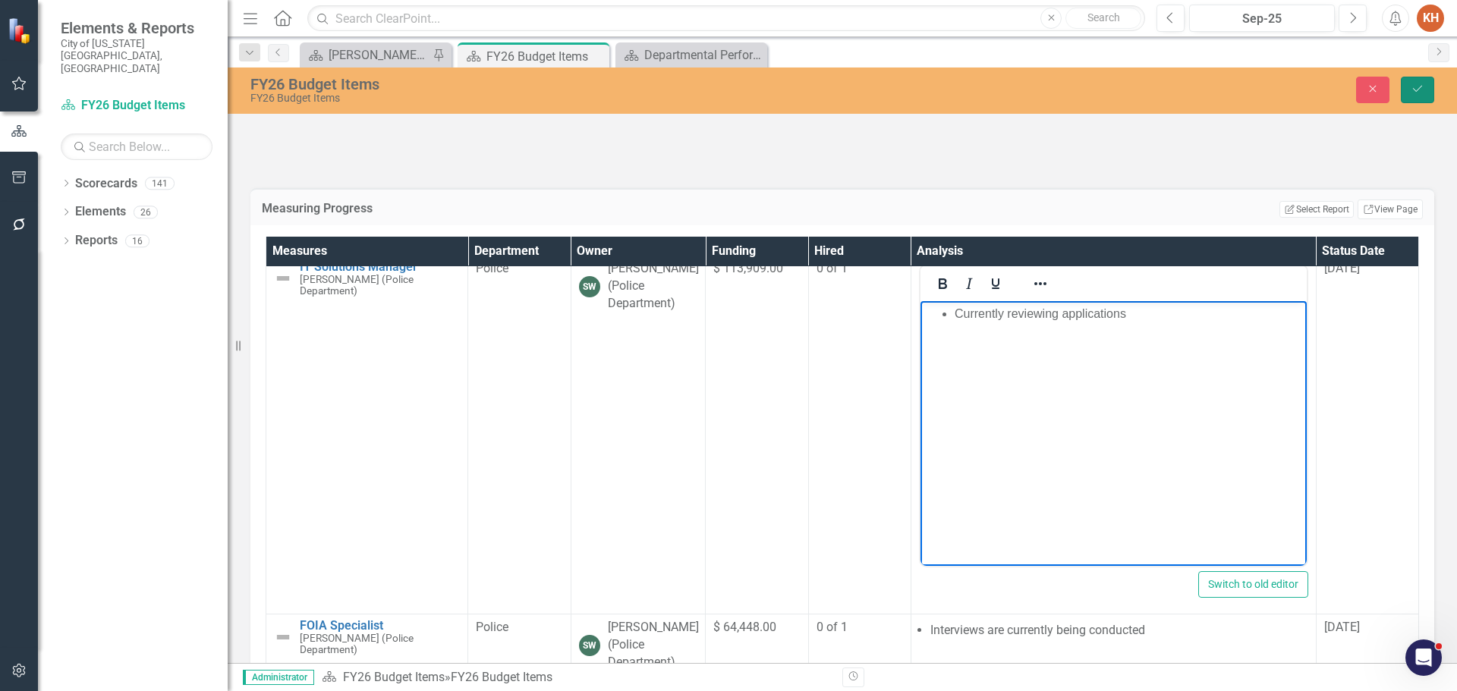
click at [1414, 86] on icon "Save" at bounding box center [1417, 88] width 14 height 11
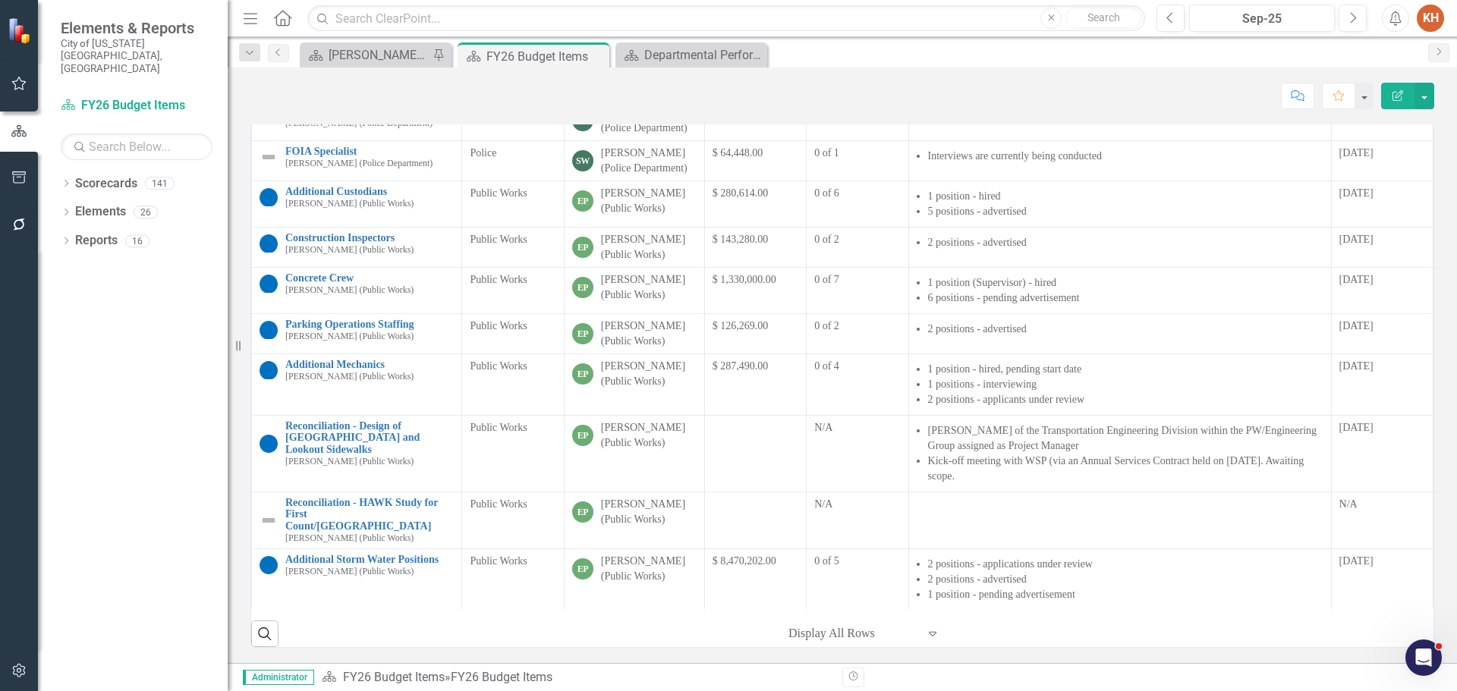
scroll to position [1199, 0]
